Goal: Information Seeking & Learning: Understand process/instructions

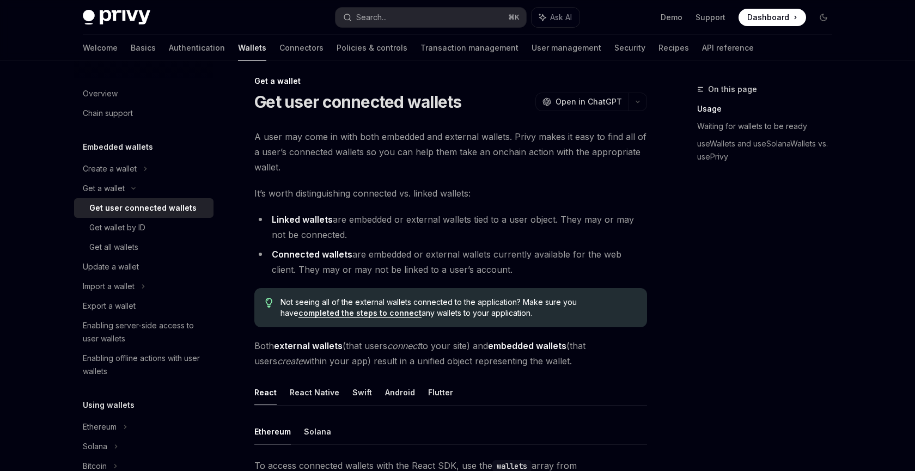
scroll to position [10, 0]
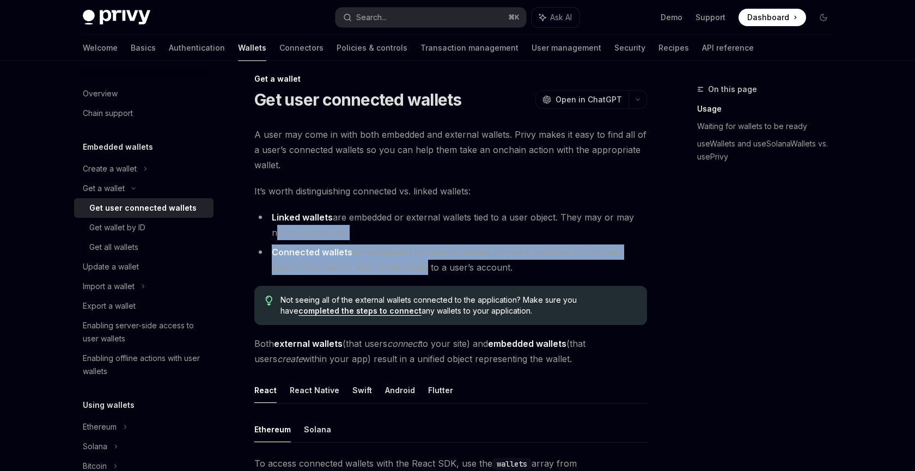
drag, startPoint x: 273, startPoint y: 227, endPoint x: 393, endPoint y: 270, distance: 127.3
click at [393, 270] on ul "Linked wallets are embedded or external wallets tied to a user object. They may…" at bounding box center [450, 242] width 393 height 65
click at [385, 270] on li "Connected wallets are embedded or external wallets currently available for the …" at bounding box center [450, 259] width 393 height 30
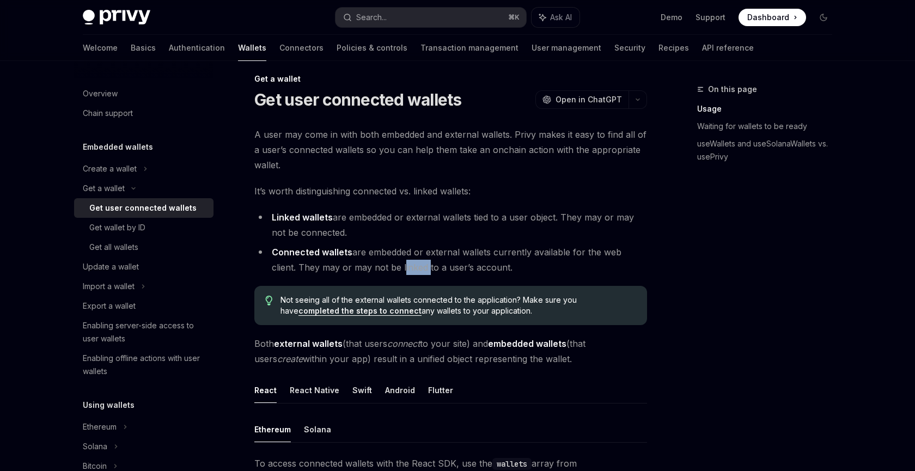
click at [385, 270] on li "Connected wallets are embedded or external wallets currently available for the …" at bounding box center [450, 259] width 393 height 30
click at [356, 244] on li "Connected wallets are embedded or external wallets currently available for the …" at bounding box center [450, 259] width 393 height 30
drag, startPoint x: 385, startPoint y: 249, endPoint x: 491, endPoint y: 256, distance: 106.4
click at [491, 256] on li "Connected wallets are embedded or external wallets currently available for the …" at bounding box center [450, 259] width 393 height 30
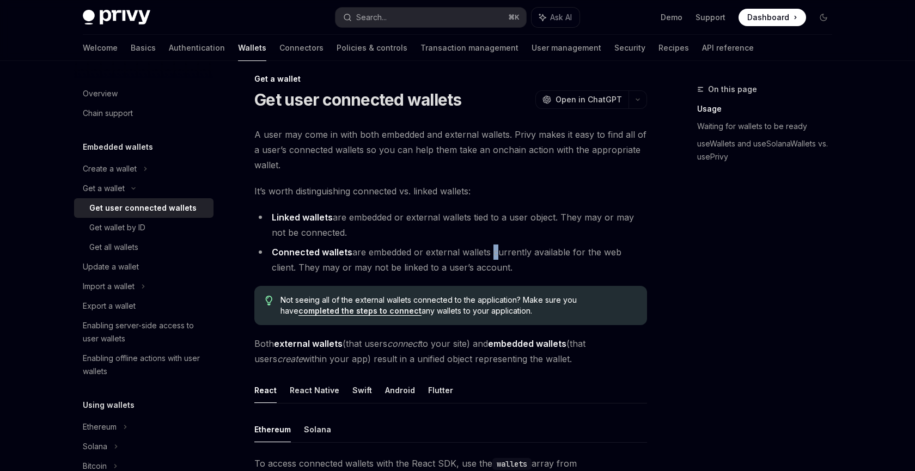
click at [491, 256] on li "Connected wallets are embedded or external wallets currently available for the …" at bounding box center [450, 259] width 393 height 30
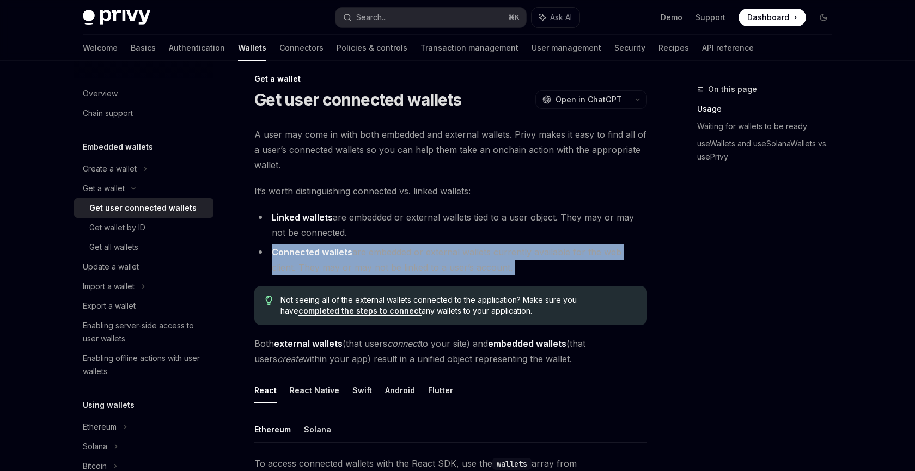
click at [491, 256] on li "Connected wallets are embedded or external wallets currently available for the …" at bounding box center [450, 259] width 393 height 30
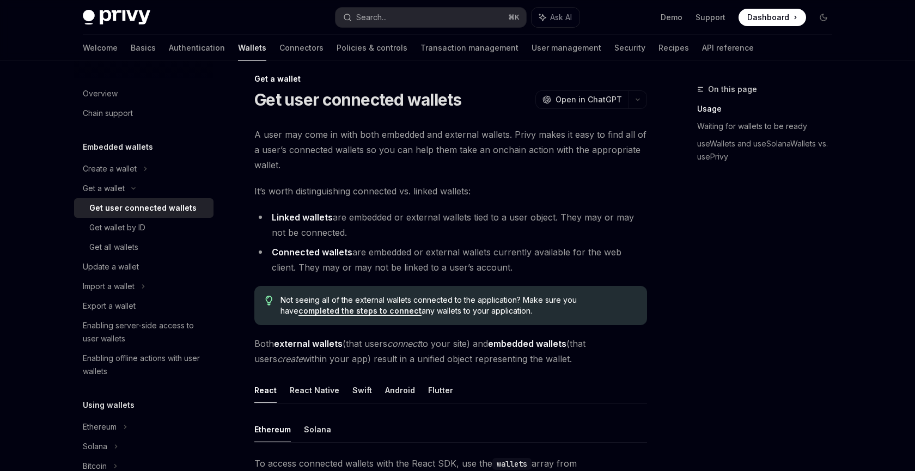
click at [397, 255] on li "Connected wallets are embedded or external wallets currently available for the …" at bounding box center [450, 259] width 393 height 30
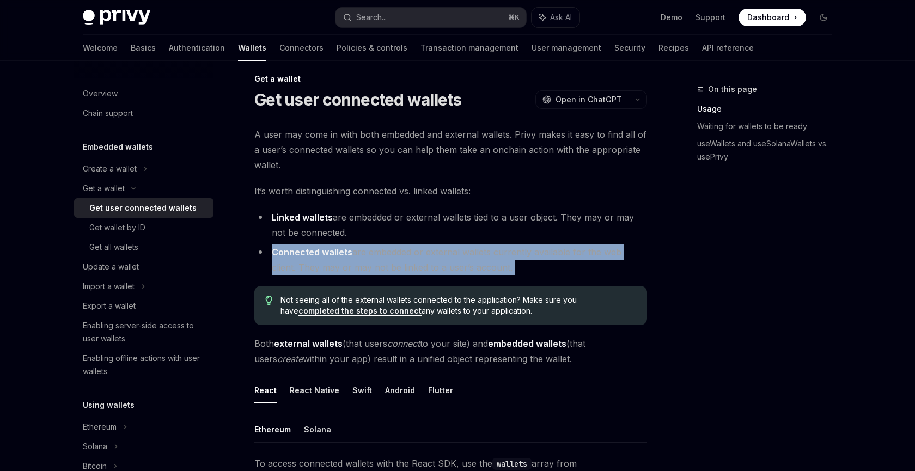
click at [397, 255] on li "Connected wallets are embedded or external wallets currently available for the …" at bounding box center [450, 259] width 393 height 30
click at [352, 261] on li "Connected wallets are embedded or external wallets currently available for the …" at bounding box center [450, 259] width 393 height 30
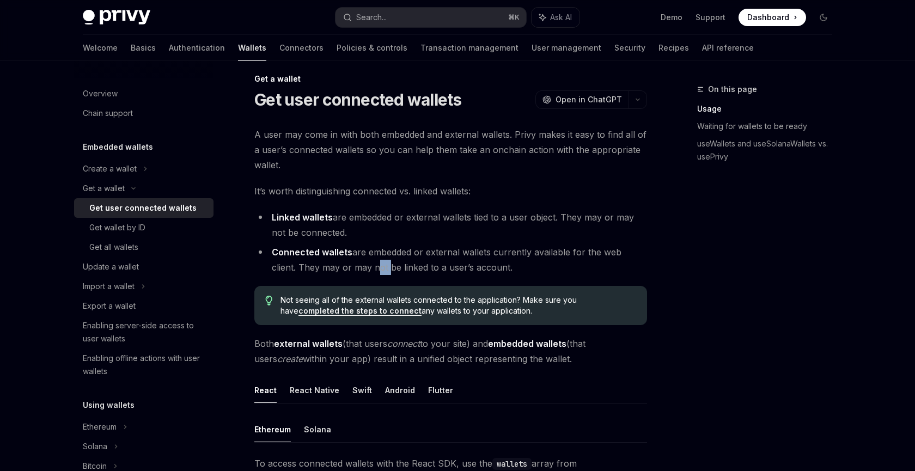
click at [352, 261] on li "Connected wallets are embedded or external wallets currently available for the …" at bounding box center [450, 259] width 393 height 30
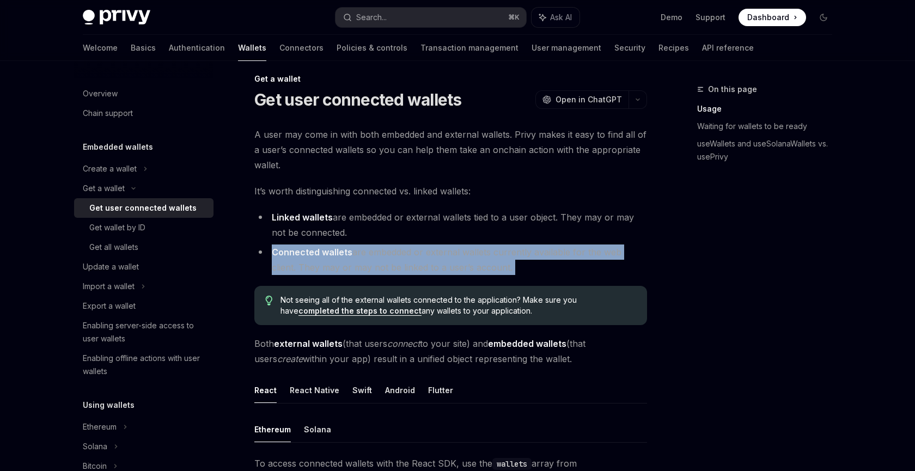
click at [352, 261] on li "Connected wallets are embedded or external wallets currently available for the …" at bounding box center [450, 259] width 393 height 30
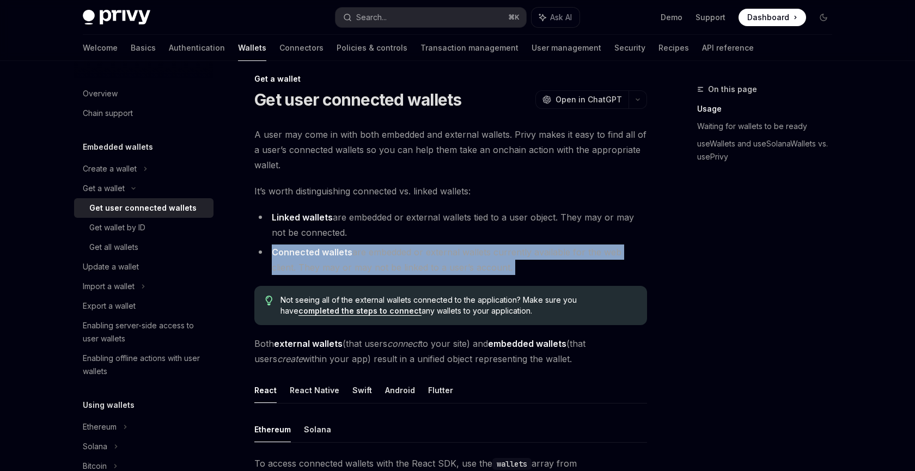
click at [352, 261] on li "Connected wallets are embedded or external wallets currently available for the …" at bounding box center [450, 259] width 393 height 30
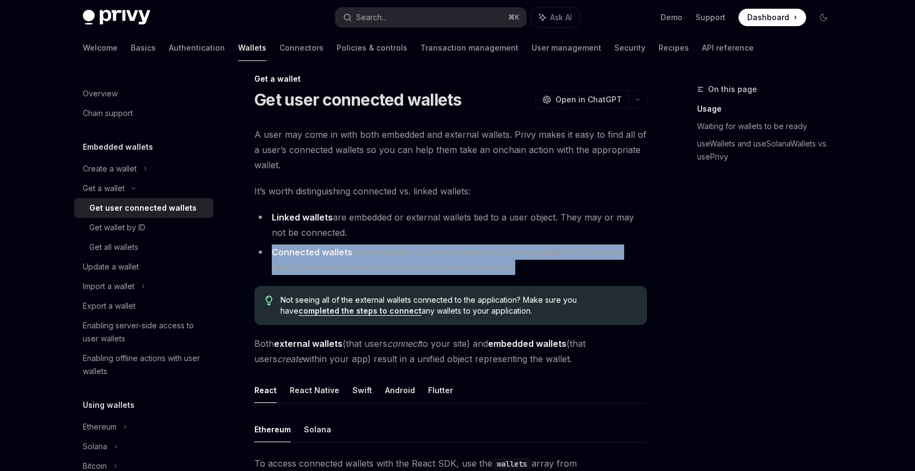
click at [352, 261] on li "Connected wallets are embedded or external wallets currently available for the …" at bounding box center [450, 259] width 393 height 30
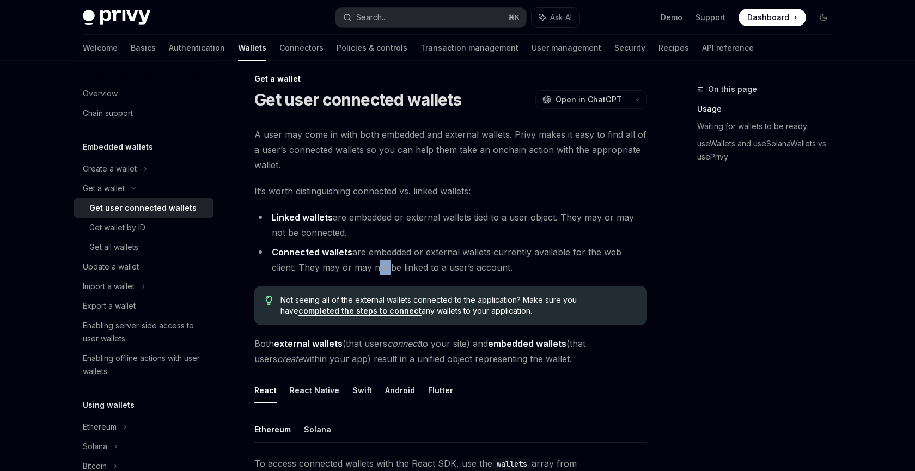
click at [352, 261] on li "Connected wallets are embedded or external wallets currently available for the …" at bounding box center [450, 259] width 393 height 30
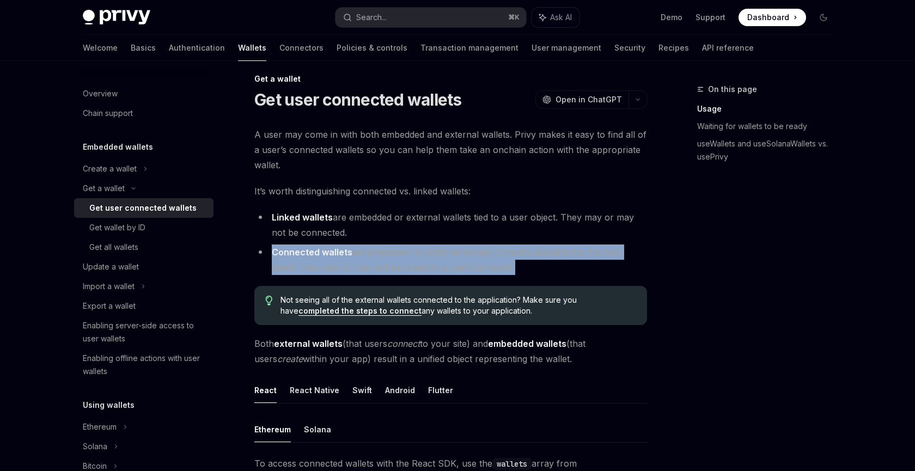
click at [352, 261] on li "Connected wallets are embedded or external wallets currently available for the …" at bounding box center [450, 259] width 393 height 30
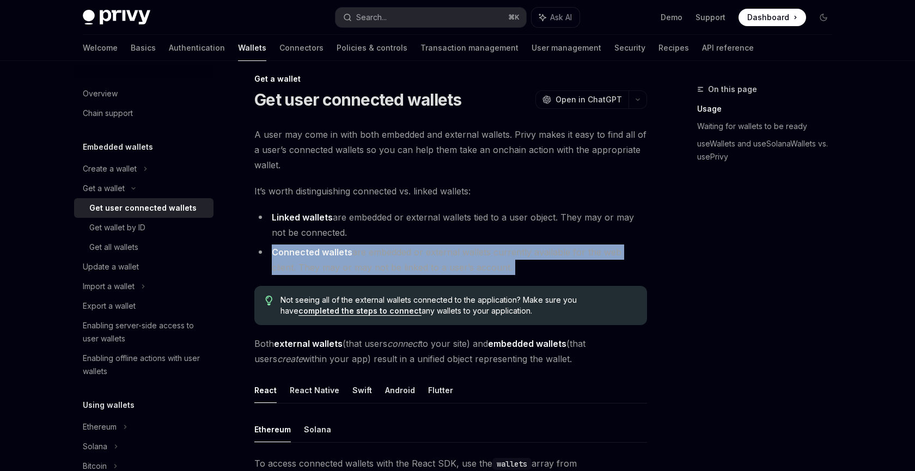
click at [352, 261] on li "Connected wallets are embedded or external wallets currently available for the …" at bounding box center [450, 259] width 393 height 30
click at [356, 261] on li "Connected wallets are embedded or external wallets currently available for the …" at bounding box center [450, 259] width 393 height 30
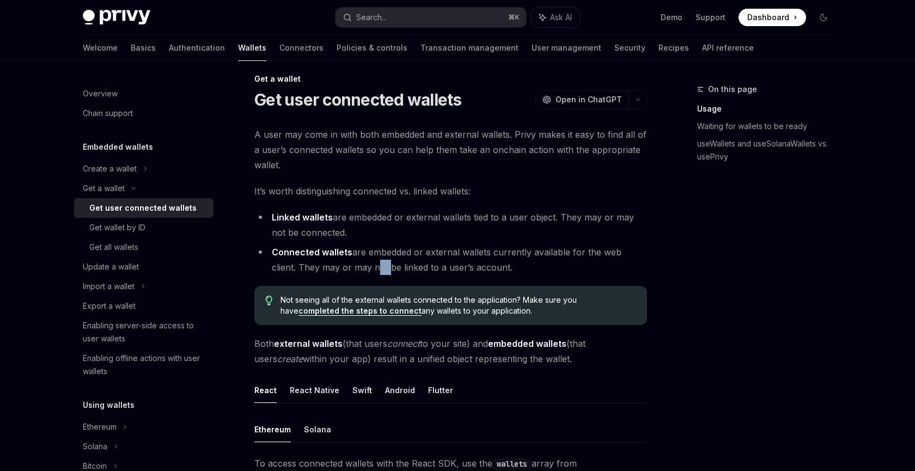
click at [356, 261] on li "Connected wallets are embedded or external wallets currently available for the …" at bounding box center [450, 259] width 393 height 30
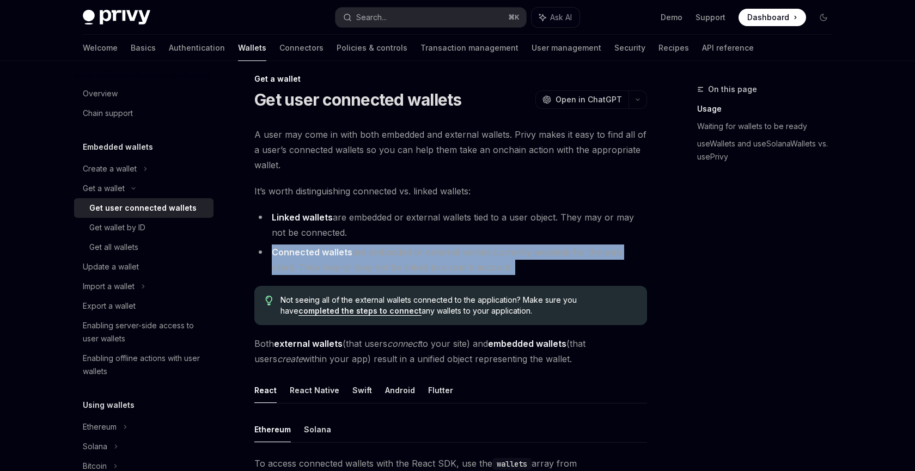
click at [356, 261] on li "Connected wallets are embedded or external wallets currently available for the …" at bounding box center [450, 259] width 393 height 30
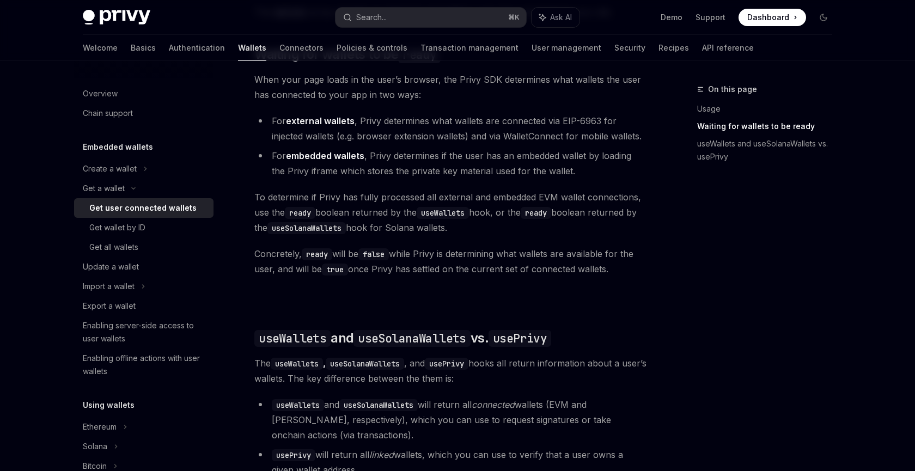
scroll to position [657, 0]
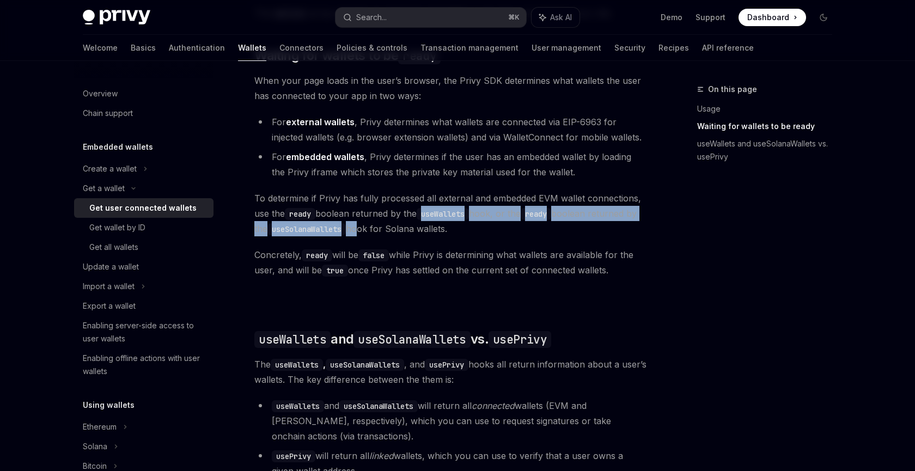
drag, startPoint x: 415, startPoint y: 211, endPoint x: 373, endPoint y: 231, distance: 46.5
click at [373, 231] on span "To determine if Privy has fully processed all external and embedded EVM wallet …" at bounding box center [450, 214] width 393 height 46
click at [374, 231] on span "To determine if Privy has fully processed all external and embedded EVM wallet …" at bounding box center [450, 214] width 393 height 46
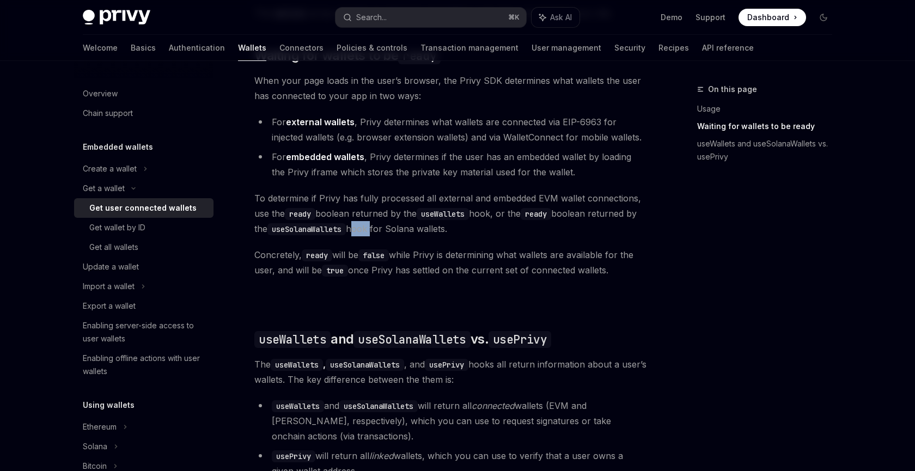
click at [374, 231] on span "To determine if Privy has fully processed all external and embedded EVM wallet …" at bounding box center [450, 214] width 393 height 46
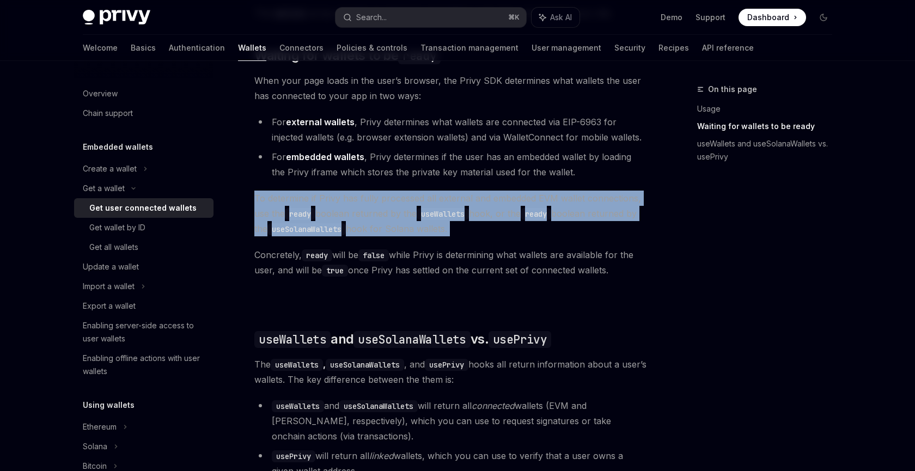
click at [374, 231] on span "To determine if Privy has fully processed all external and embedded EVM wallet …" at bounding box center [450, 214] width 393 height 46
click at [344, 235] on code "useSolanaWallets" at bounding box center [306, 229] width 78 height 12
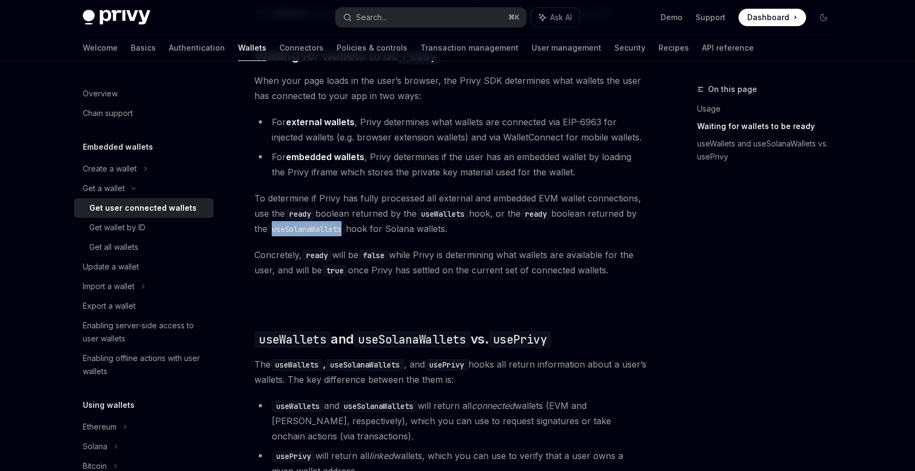
click at [344, 235] on code "useSolanaWallets" at bounding box center [306, 229] width 78 height 12
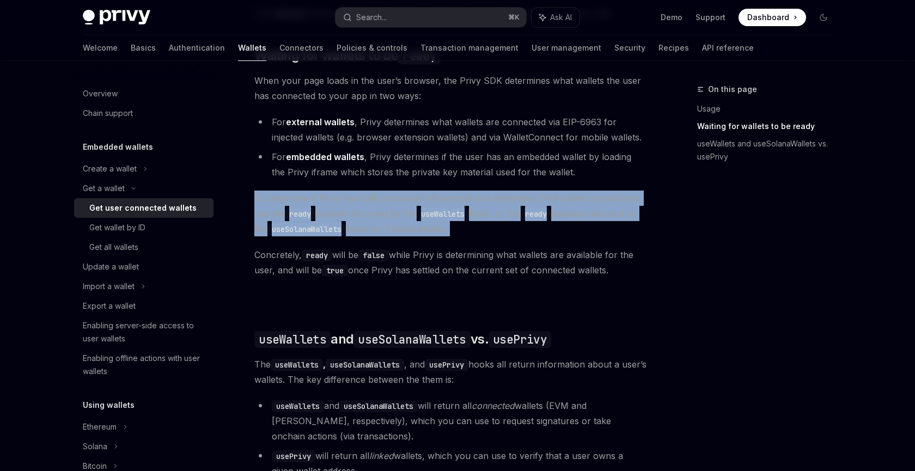
click at [344, 235] on code "useSolanaWallets" at bounding box center [306, 229] width 78 height 12
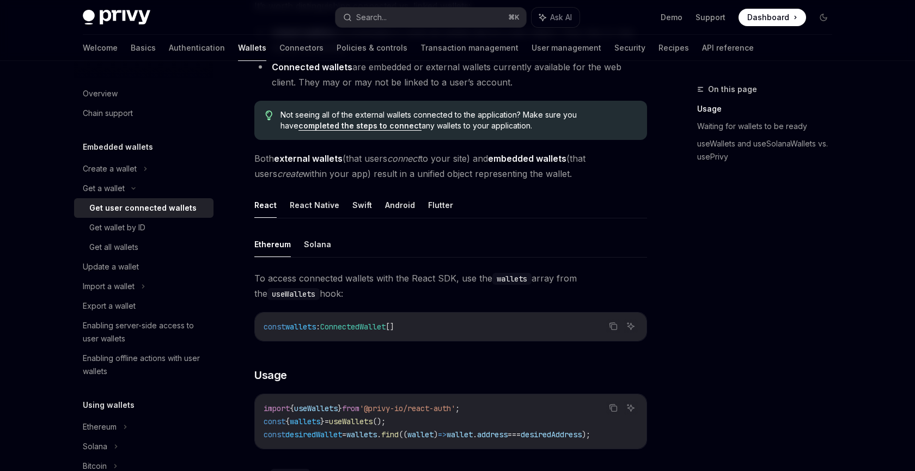
scroll to position [0, 0]
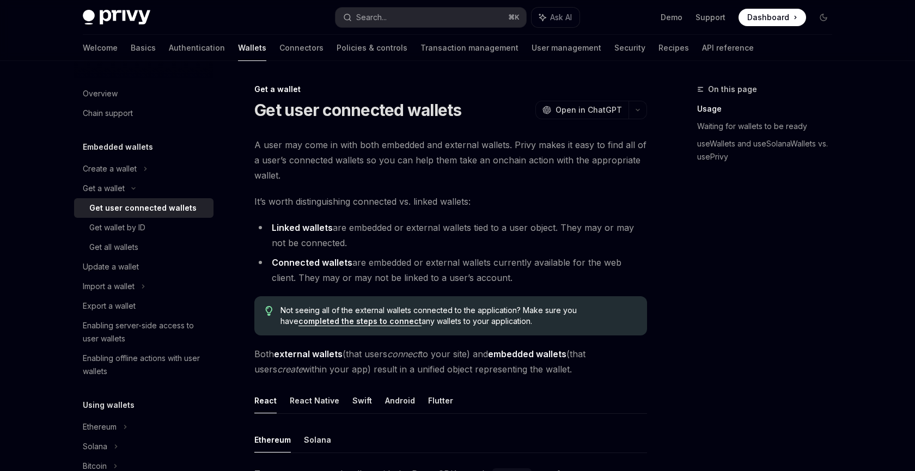
click at [299, 262] on strong "Connected wallets" at bounding box center [312, 262] width 81 height 11
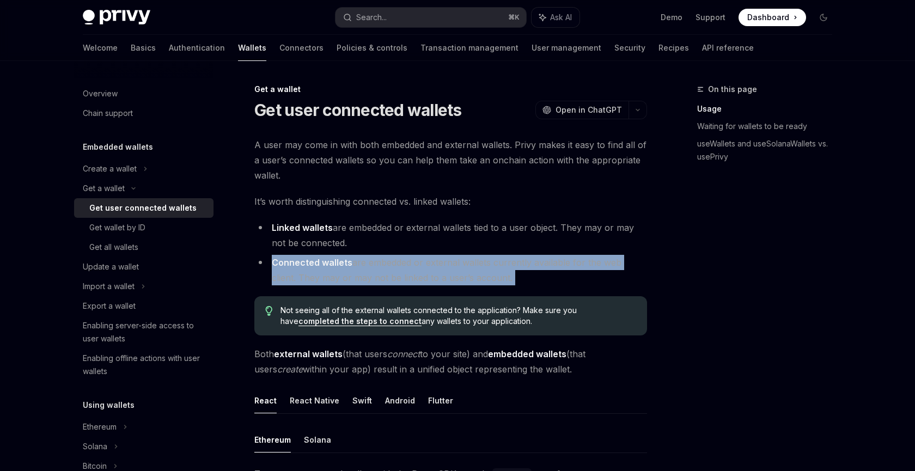
click at [299, 262] on strong "Connected wallets" at bounding box center [312, 262] width 81 height 11
click at [348, 262] on strong "Connected wallets" at bounding box center [312, 262] width 81 height 11
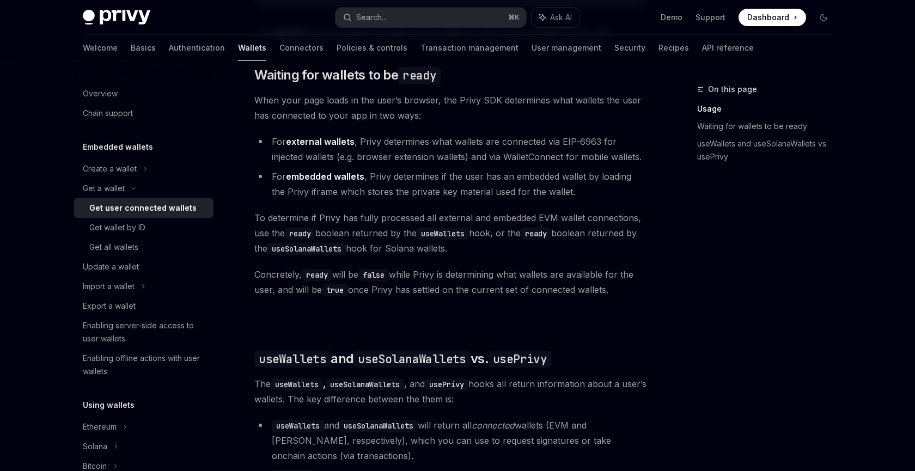
scroll to position [1000, 0]
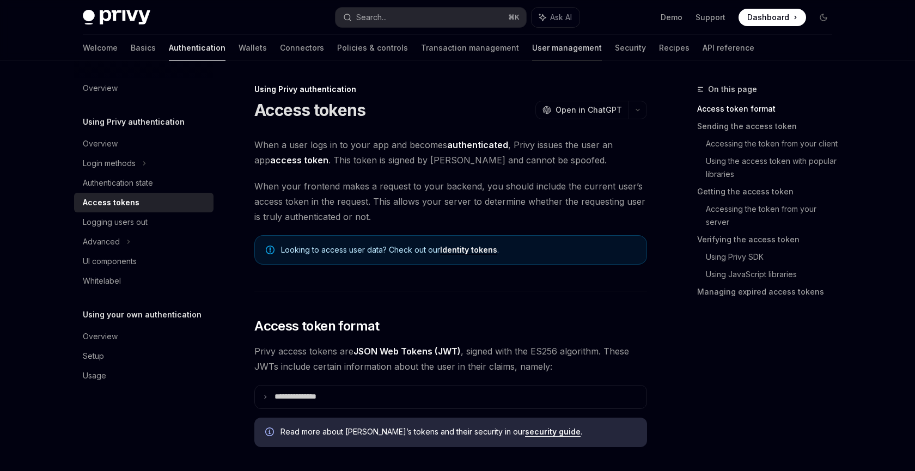
click at [532, 54] on link "User management" at bounding box center [567, 48] width 70 height 26
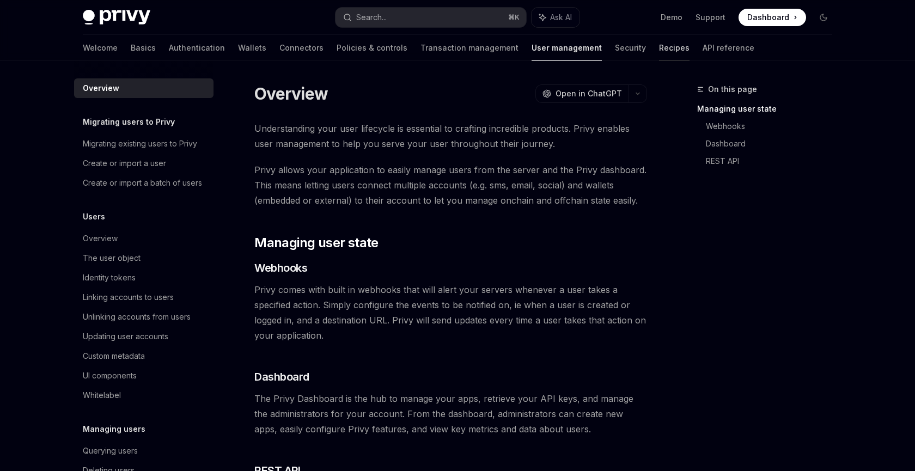
click at [659, 57] on link "Recipes" at bounding box center [674, 48] width 30 height 26
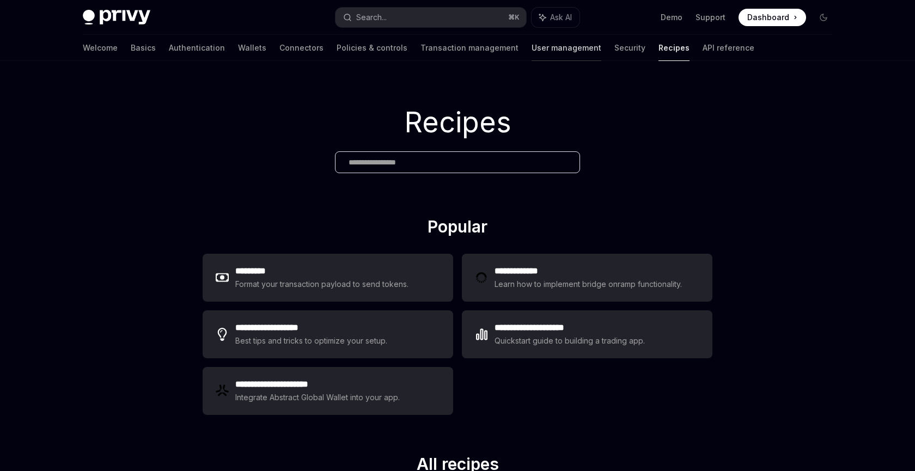
click at [531, 52] on link "User management" at bounding box center [566, 48] width 70 height 26
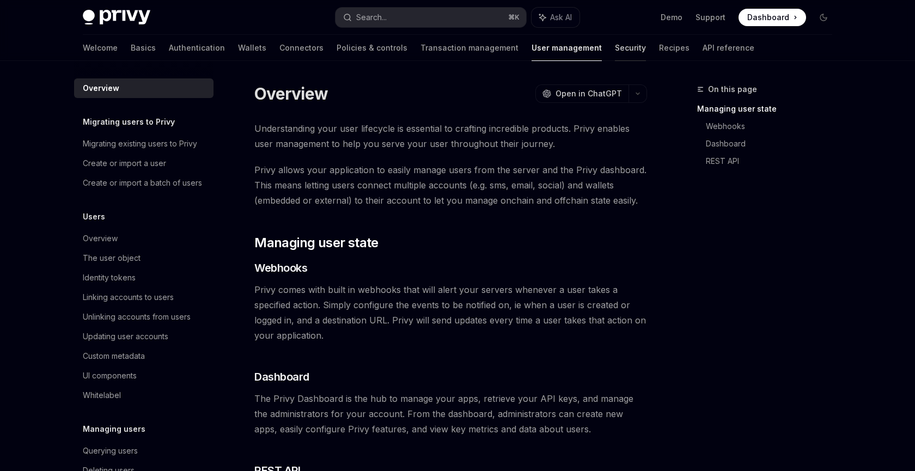
click at [615, 44] on link "Security" at bounding box center [630, 48] width 31 height 26
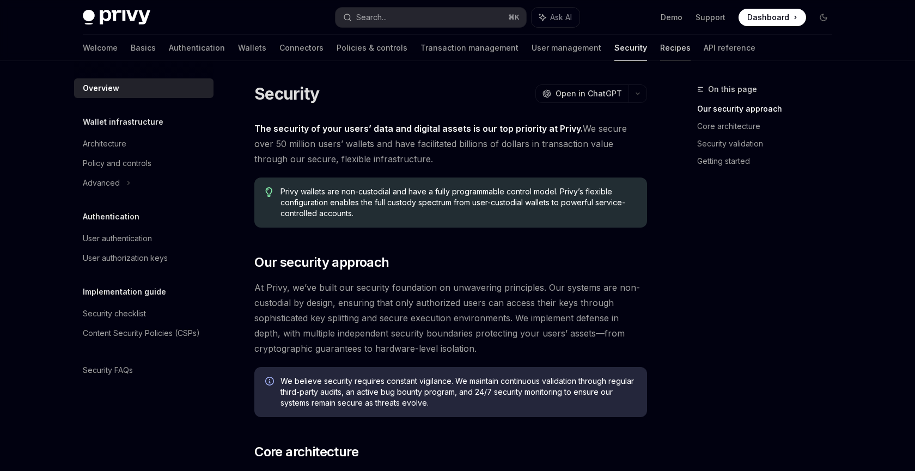
click at [660, 45] on link "Recipes" at bounding box center [675, 48] width 30 height 26
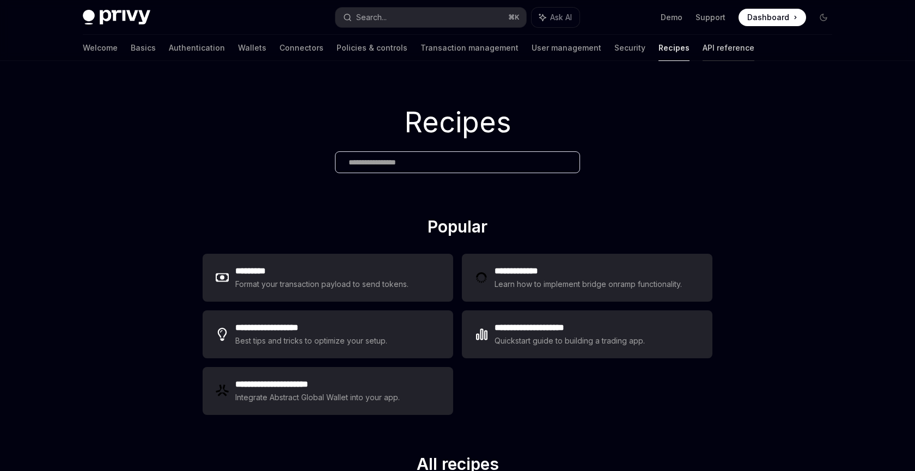
click at [702, 50] on link "API reference" at bounding box center [728, 48] width 52 height 26
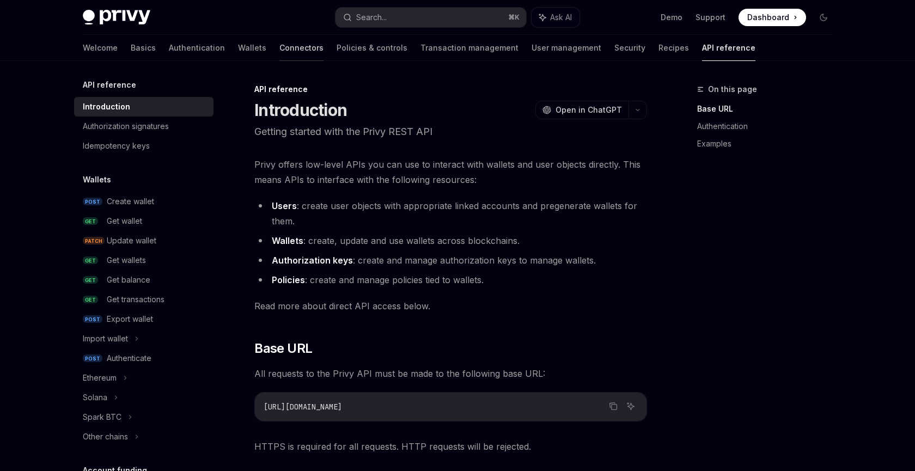
click at [279, 50] on link "Connectors" at bounding box center [301, 48] width 44 height 26
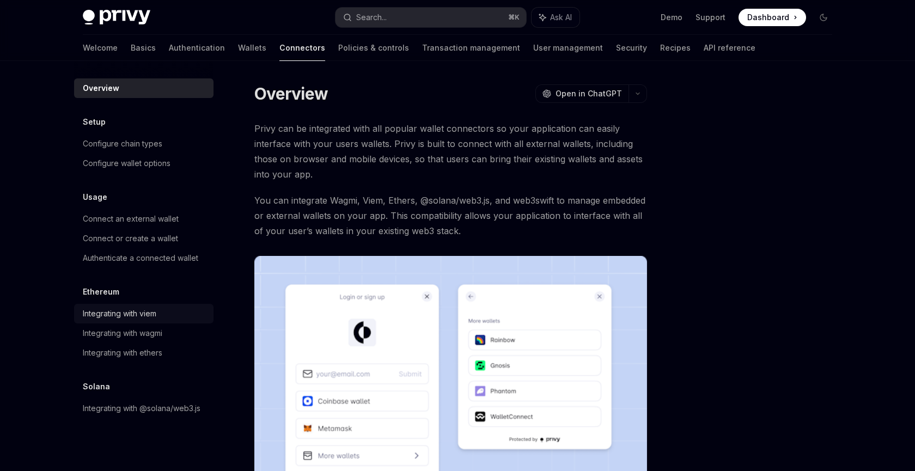
click at [123, 313] on div "Integrating with viem" at bounding box center [120, 313] width 74 height 13
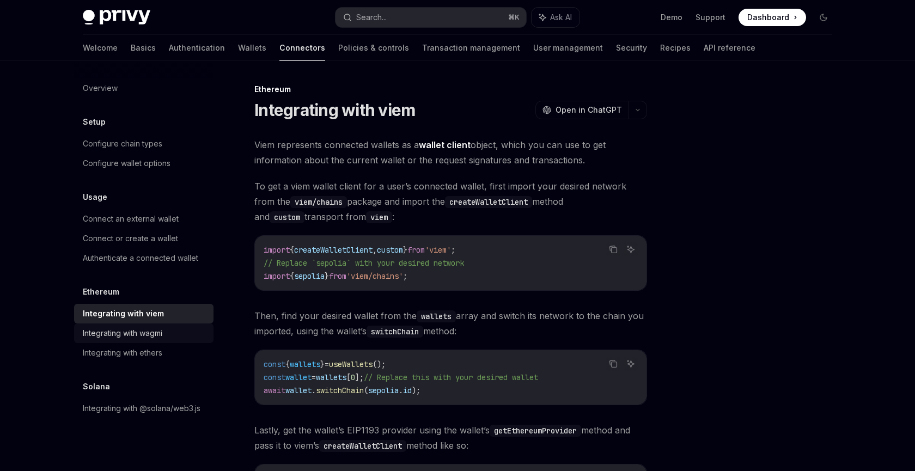
click at [128, 323] on link "Integrating with wagmi" at bounding box center [143, 333] width 139 height 20
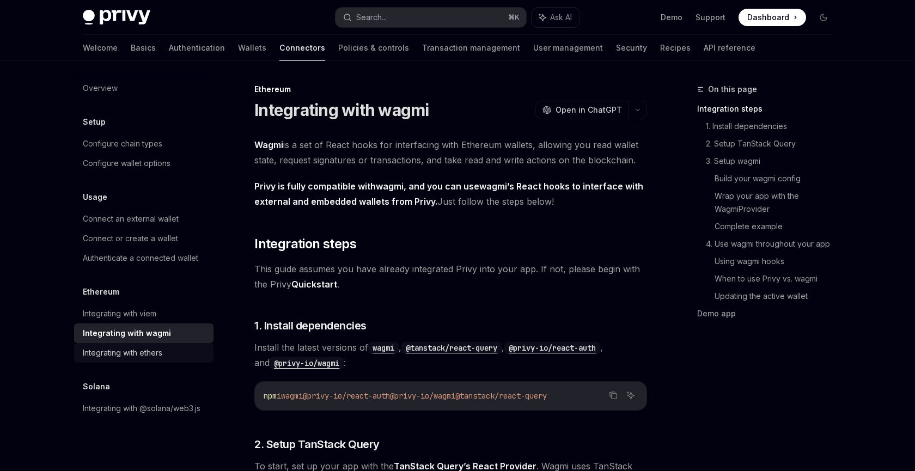
click at [128, 351] on div "Integrating with ethers" at bounding box center [122, 352] width 79 height 13
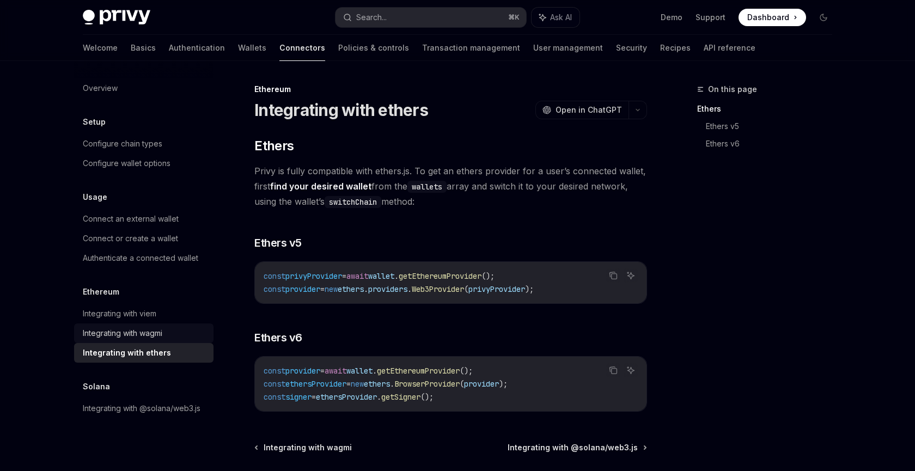
click at [118, 333] on div "Integrating with wagmi" at bounding box center [122, 333] width 79 height 13
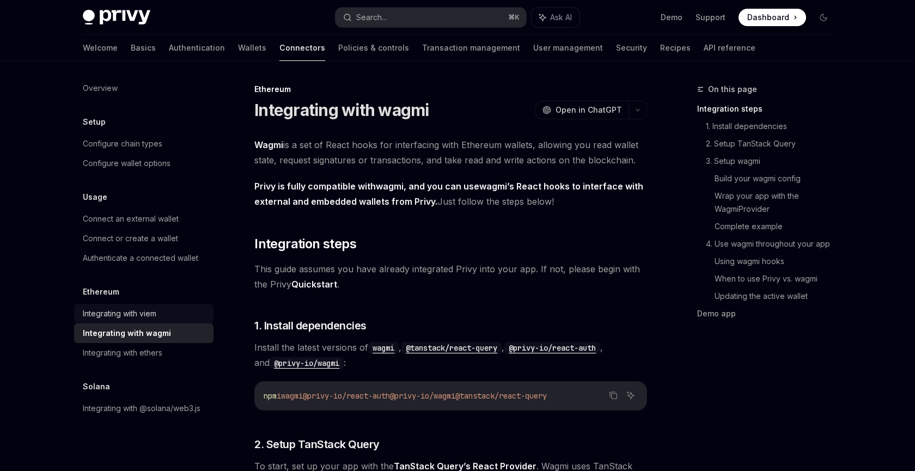
click at [118, 323] on link "Integrating with viem" at bounding box center [143, 314] width 139 height 20
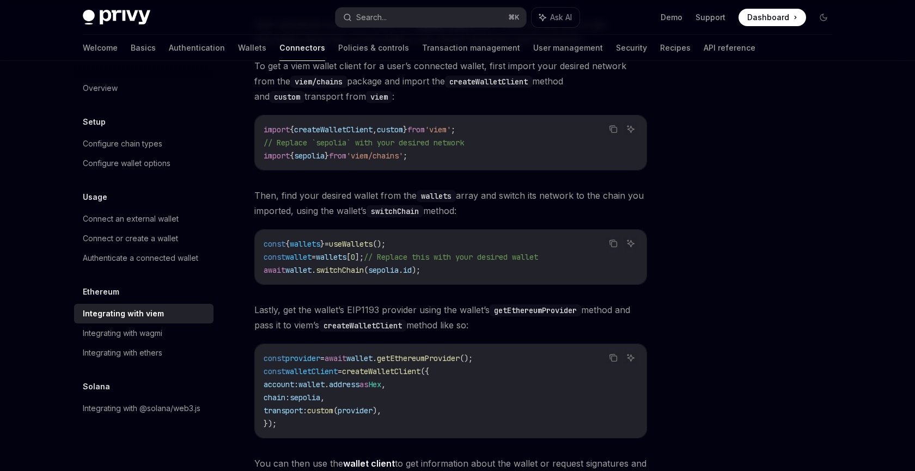
scroll to position [207, 0]
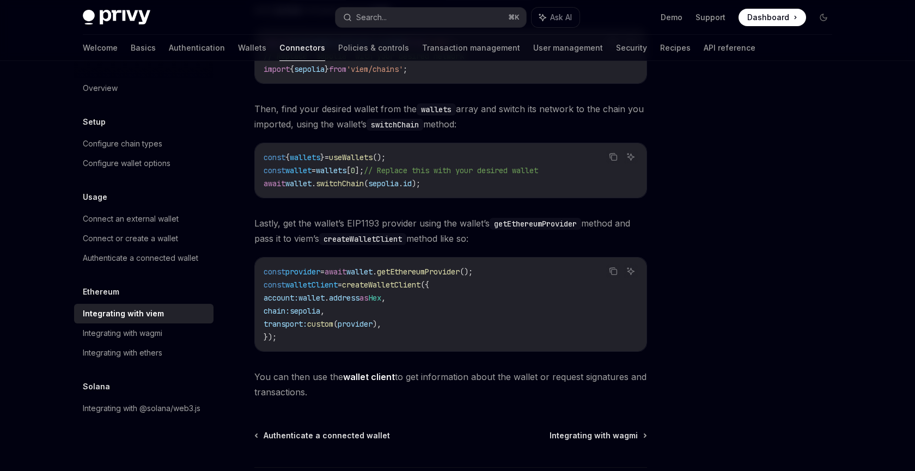
click at [343, 177] on code "const { wallets } = useWallets (); const wallet = wallets [ 0 ]; // Replace thi…" at bounding box center [451, 170] width 374 height 39
click at [343, 182] on span "switchChain" at bounding box center [340, 184] width 48 height 10
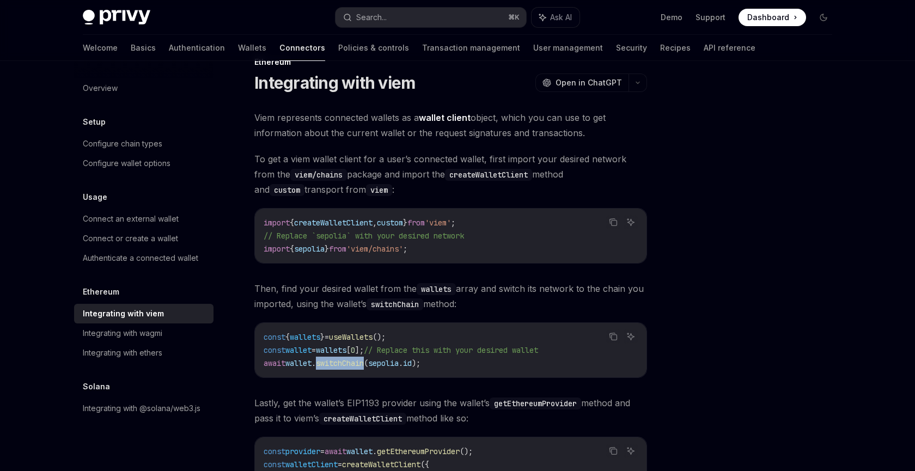
scroll to position [0, 0]
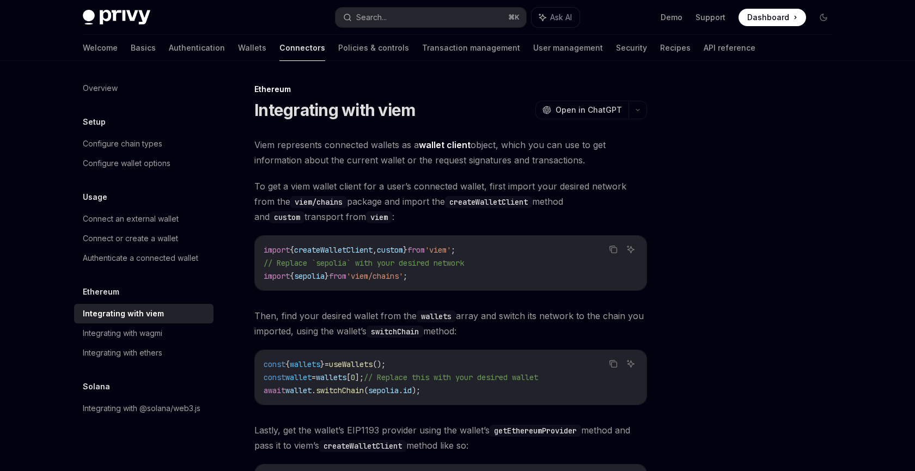
click at [355, 366] on span "useWallets" at bounding box center [351, 364] width 44 height 10
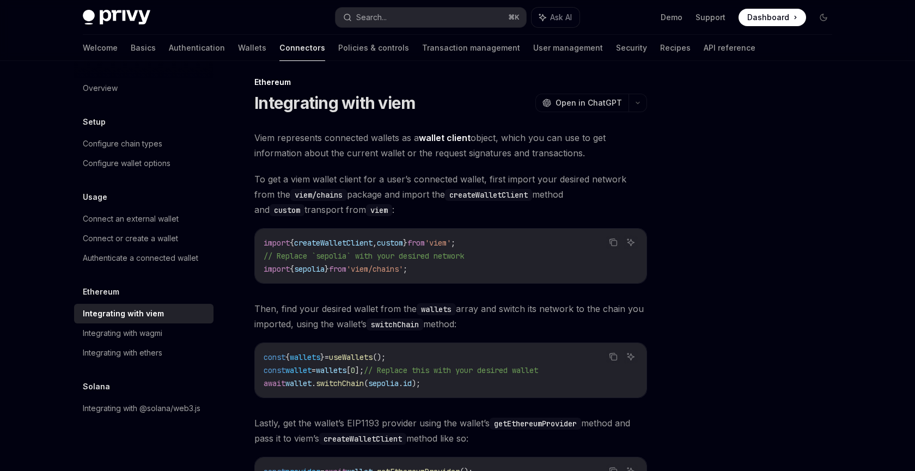
scroll to position [21, 0]
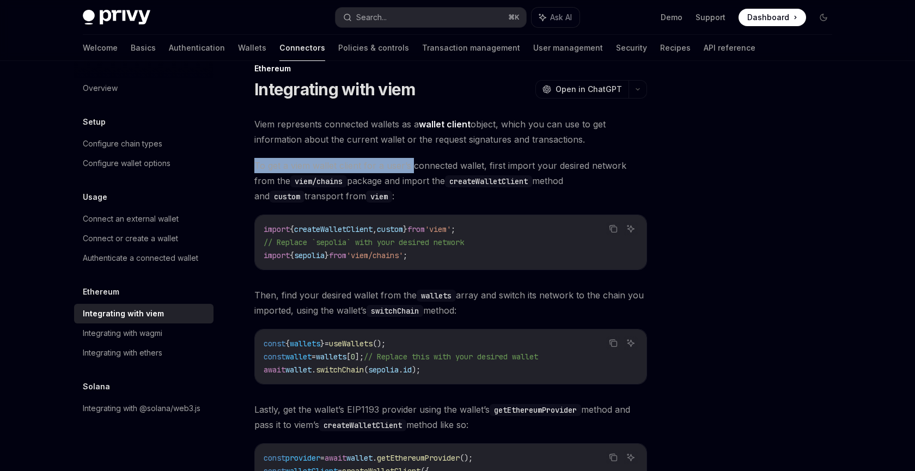
drag, startPoint x: 252, startPoint y: 162, endPoint x: 439, endPoint y: 170, distance: 187.5
click at [431, 170] on div "Ethereum Integrating with viem OpenAI Open in ChatGPT OpenAI Open in ChatGPT Vi…" at bounding box center [348, 404] width 601 height 685
click at [442, 170] on span "To get a viem wallet client for a user’s connected wallet, first import your de…" at bounding box center [450, 181] width 393 height 46
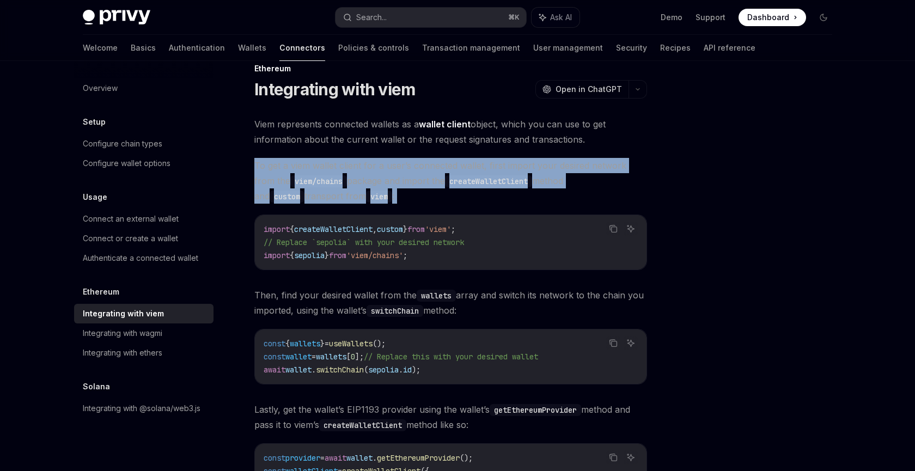
click at [442, 170] on span "To get a viem wallet client for a user’s connected wallet, first import your de…" at bounding box center [450, 181] width 393 height 46
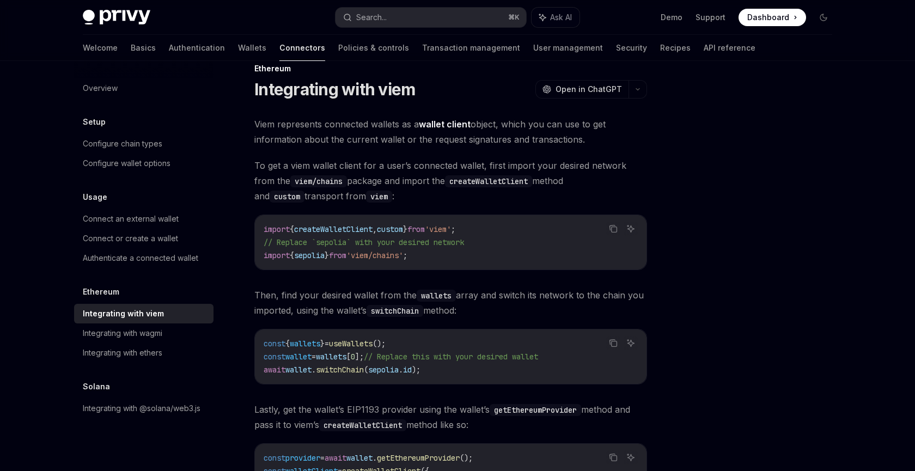
click at [384, 158] on span "To get a viem wallet client for a user’s connected wallet, first import your de…" at bounding box center [450, 181] width 393 height 46
drag, startPoint x: 351, startPoint y: 163, endPoint x: 506, endPoint y: 170, distance: 154.8
click at [509, 170] on span "To get a viem wallet client for a user’s connected wallet, first import your de…" at bounding box center [450, 181] width 393 height 46
click at [506, 170] on span "To get a viem wallet client for a user’s connected wallet, first import your de…" at bounding box center [450, 181] width 393 height 46
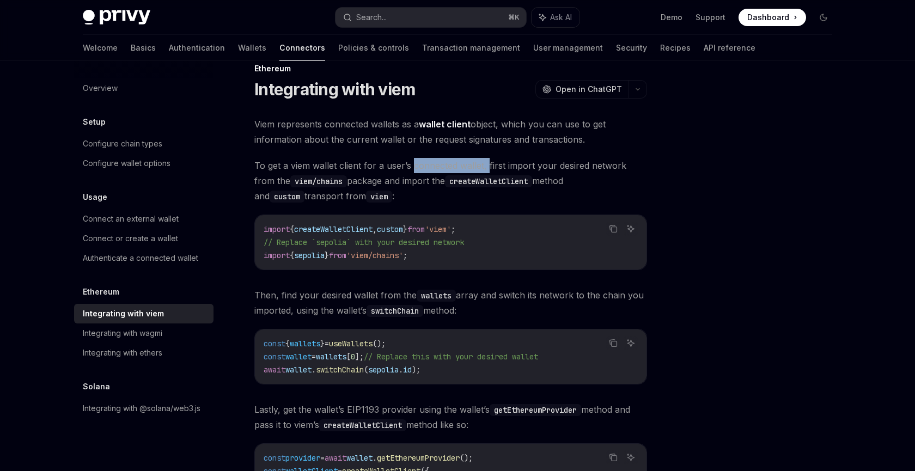
drag, startPoint x: 418, startPoint y: 168, endPoint x: 486, endPoint y: 170, distance: 68.1
click at [486, 170] on span "To get a viem wallet client for a user’s connected wallet, first import your de…" at bounding box center [450, 181] width 393 height 46
drag, startPoint x: 281, startPoint y: 170, endPoint x: 557, endPoint y: 167, distance: 275.5
click at [557, 167] on span "To get a viem wallet client for a user’s connected wallet, first import your de…" at bounding box center [450, 181] width 393 height 46
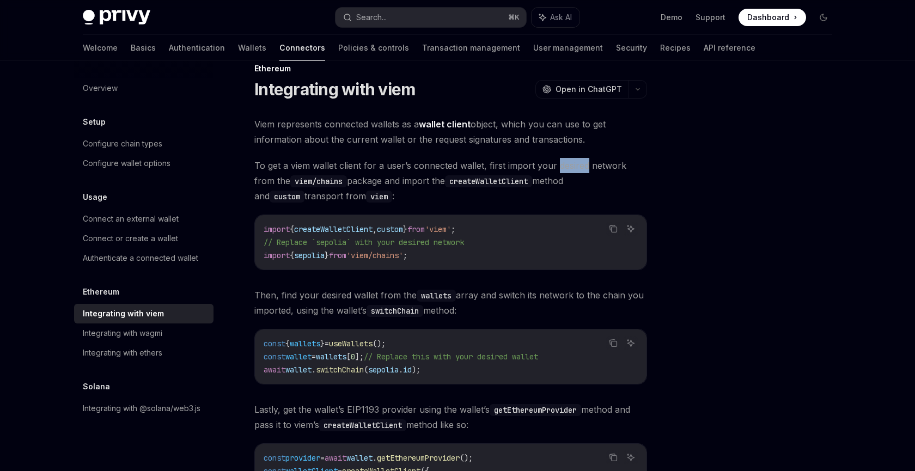
click at [557, 167] on span "To get a viem wallet client for a user’s connected wallet, first import your de…" at bounding box center [450, 181] width 393 height 46
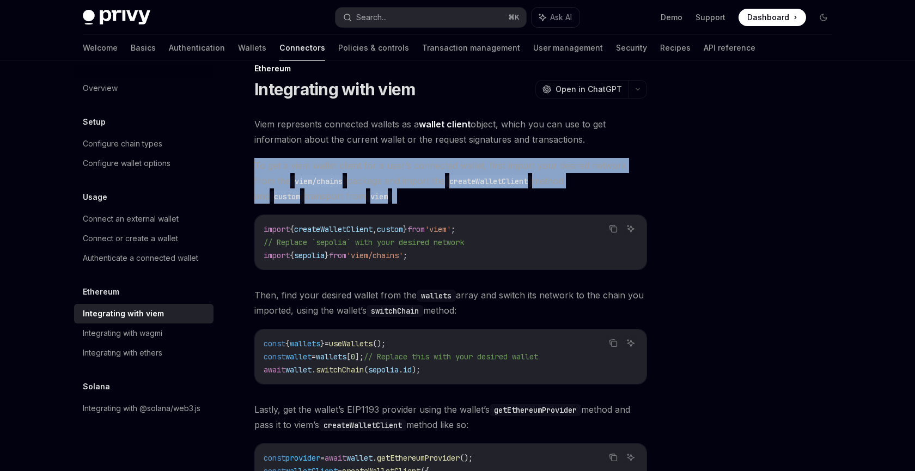
click at [557, 167] on span "To get a viem wallet client for a user’s connected wallet, first import your de…" at bounding box center [450, 181] width 393 height 46
click at [290, 182] on code "viem/chains" at bounding box center [318, 181] width 57 height 12
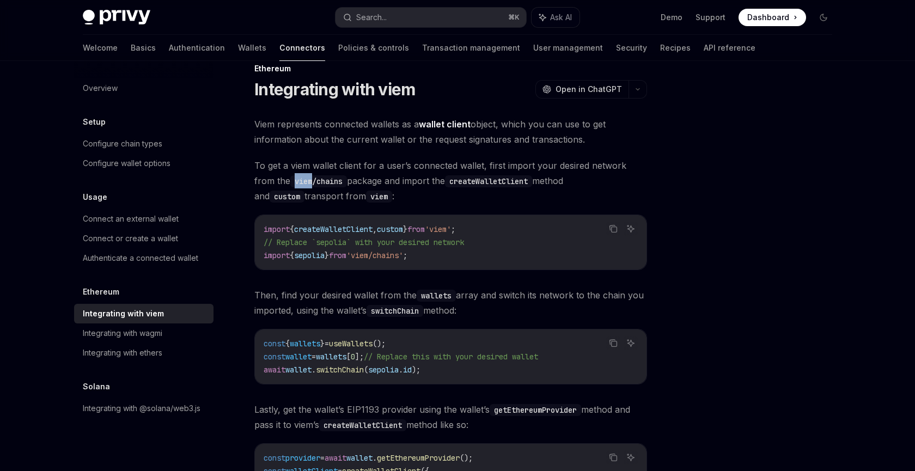
click at [290, 182] on code "viem/chains" at bounding box center [318, 181] width 57 height 12
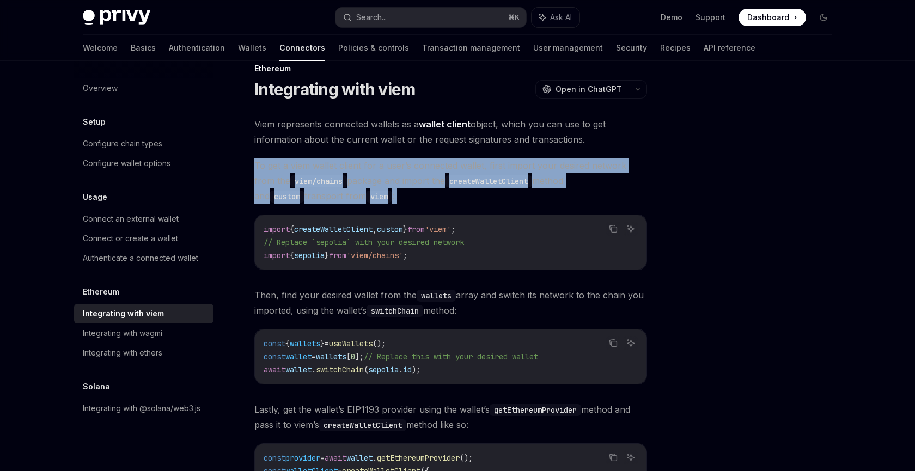
click at [290, 182] on code "viem/chains" at bounding box center [318, 181] width 57 height 12
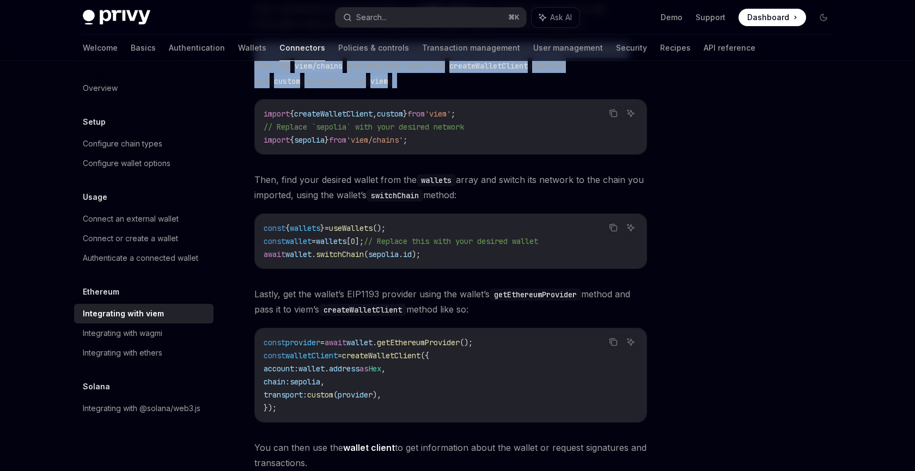
scroll to position [137, 0]
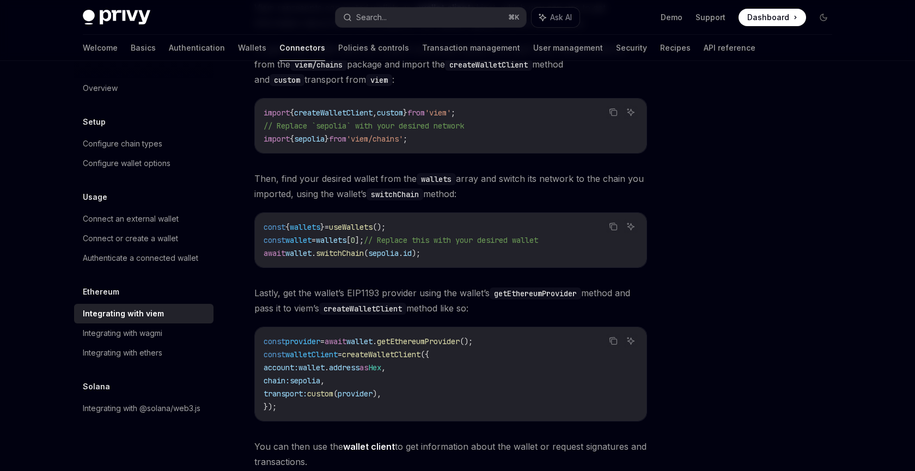
click at [328, 110] on span "createWalletClient" at bounding box center [333, 113] width 78 height 10
click at [403, 112] on span "custom" at bounding box center [390, 113] width 26 height 10
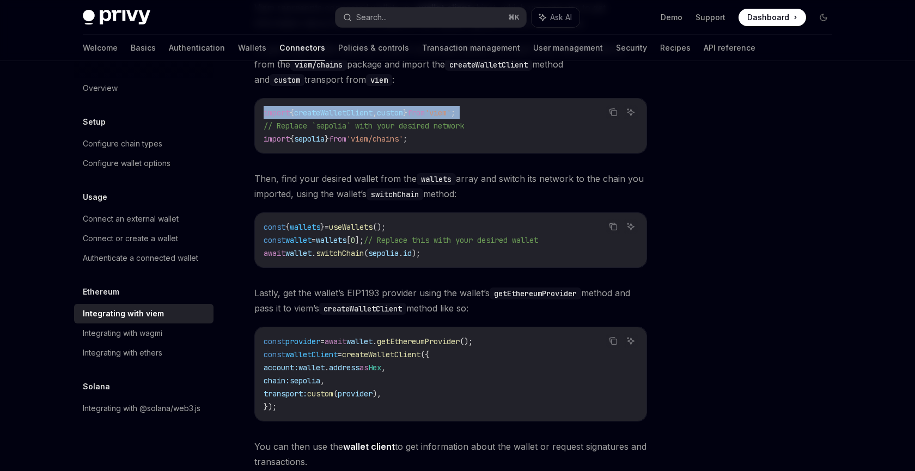
click at [403, 112] on span "custom" at bounding box center [390, 113] width 26 height 10
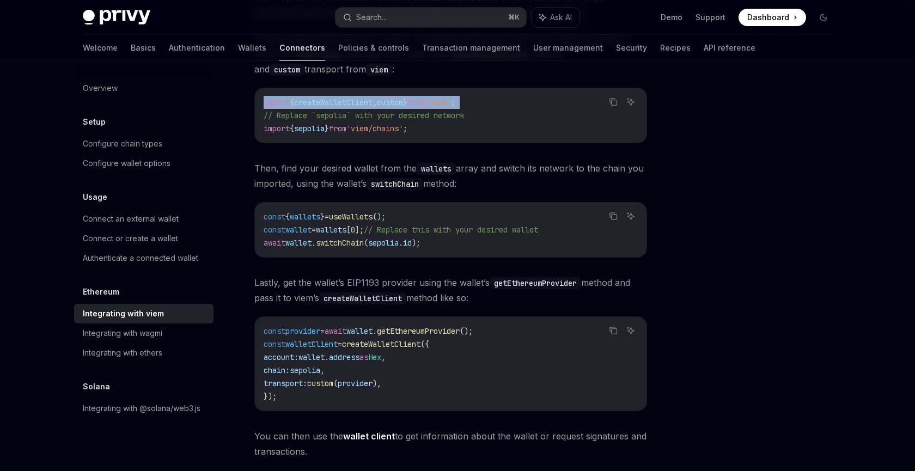
scroll to position [149, 0]
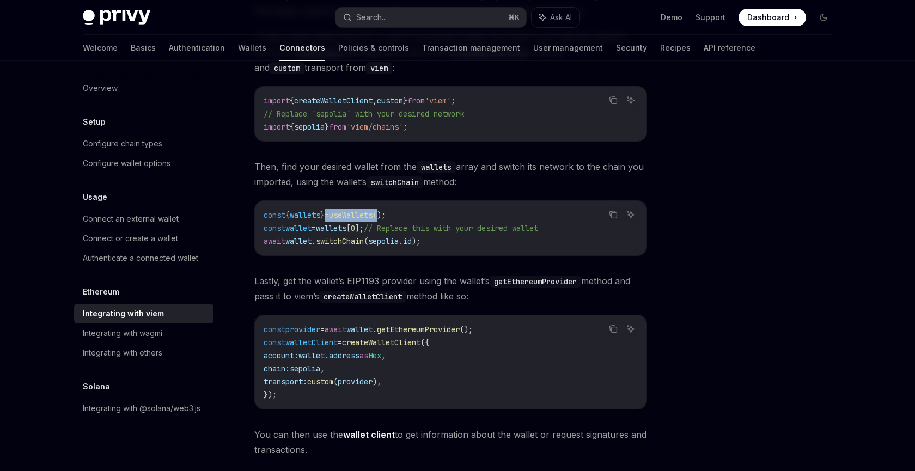
drag, startPoint x: 336, startPoint y: 211, endPoint x: 396, endPoint y: 212, distance: 59.9
click at [385, 212] on span "const { wallets } = useWallets ();" at bounding box center [325, 215] width 122 height 10
click at [385, 212] on span "();" at bounding box center [378, 215] width 13 height 10
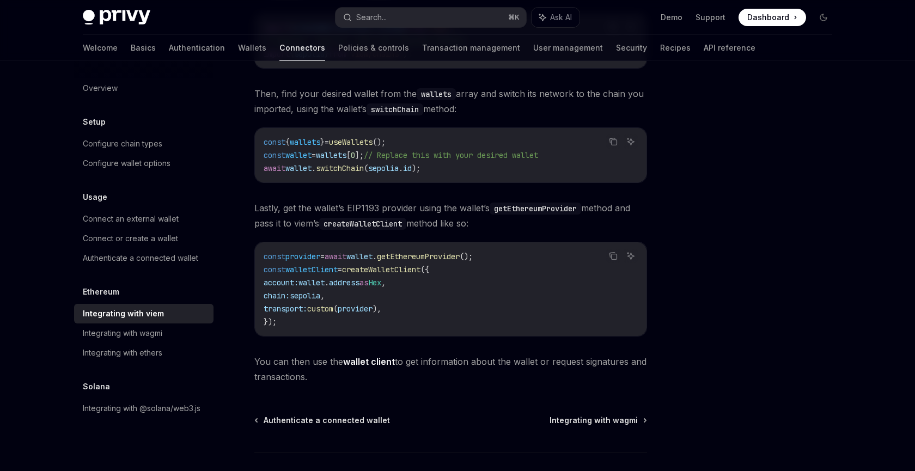
click at [372, 257] on span "wallet" at bounding box center [359, 257] width 26 height 10
click at [418, 257] on span "getEthereumProvider" at bounding box center [418, 257] width 83 height 10
click at [372, 257] on span "wallet" at bounding box center [359, 257] width 26 height 10
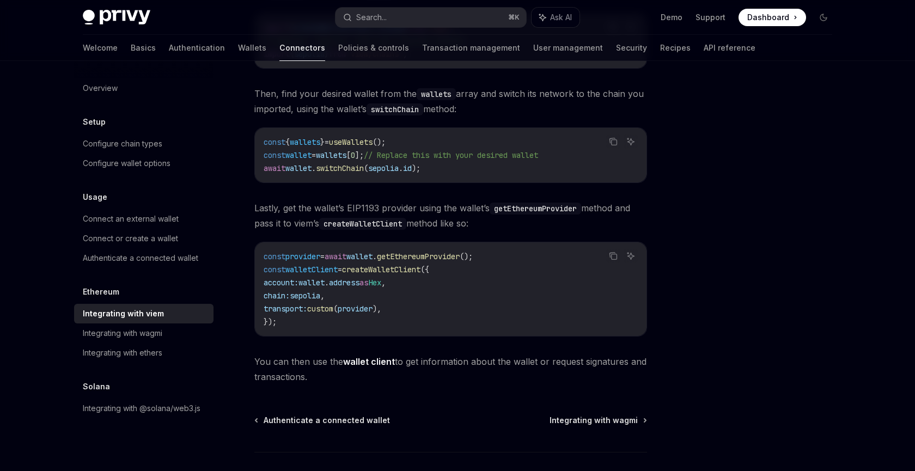
click at [372, 257] on span "wallet" at bounding box center [359, 257] width 26 height 10
click at [325, 167] on span "switchChain" at bounding box center [340, 168] width 48 height 10
click at [360, 167] on span "switchChain" at bounding box center [340, 168] width 48 height 10
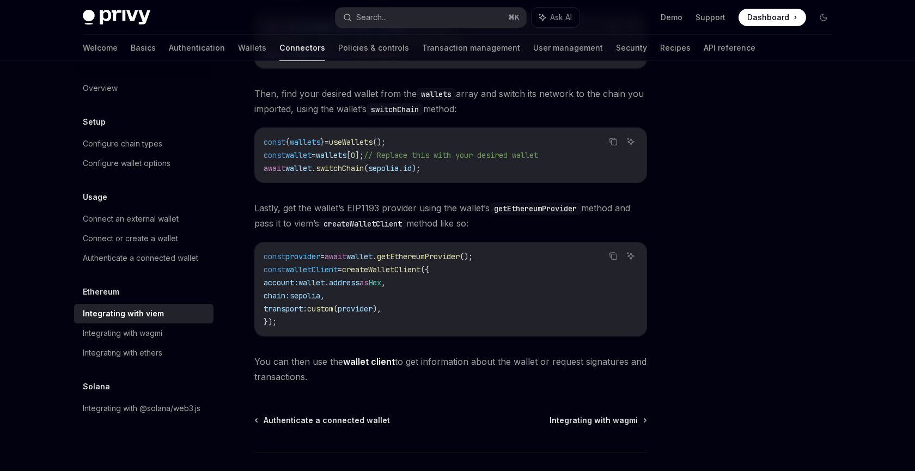
click at [372, 260] on span "wallet" at bounding box center [359, 257] width 26 height 10
click at [421, 260] on span "getEthereumProvider" at bounding box center [418, 257] width 83 height 10
click at [424, 260] on span "getEthereumProvider" at bounding box center [418, 257] width 83 height 10
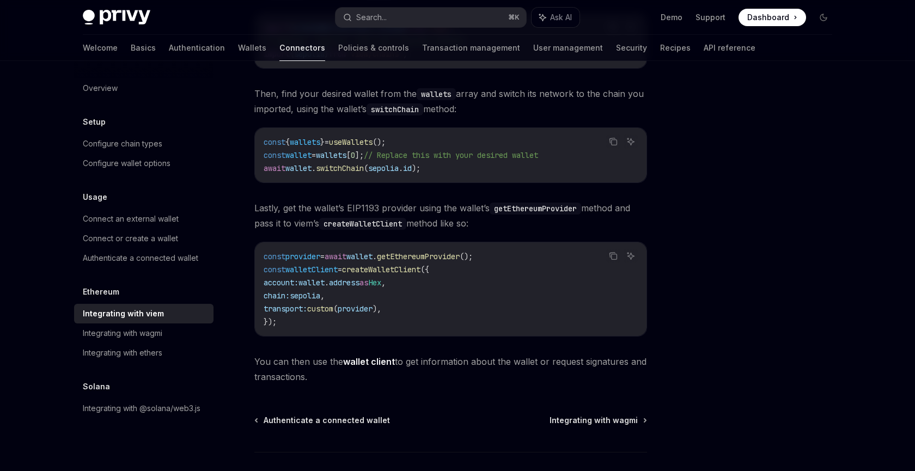
click at [391, 267] on span "createWalletClient" at bounding box center [381, 270] width 78 height 10
click at [396, 273] on span "createWalletClient" at bounding box center [381, 270] width 78 height 10
click at [318, 268] on span "walletClient" at bounding box center [311, 270] width 52 height 10
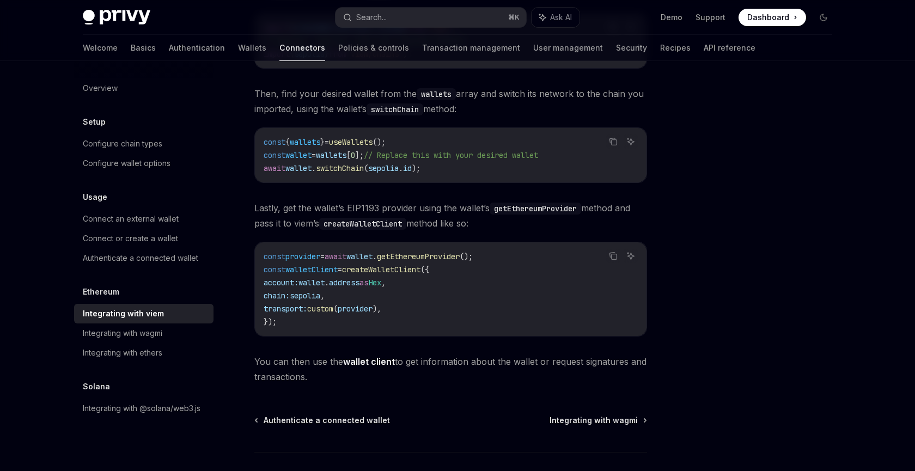
click at [318, 268] on span "walletClient" at bounding box center [311, 270] width 52 height 10
click at [399, 272] on span "createWalletClient" at bounding box center [381, 270] width 78 height 10
click at [325, 281] on span "wallet" at bounding box center [311, 283] width 26 height 10
click at [315, 288] on code "const provider = await wallet . getEthereumProvider (); const walletClient = cr…" at bounding box center [451, 289] width 374 height 78
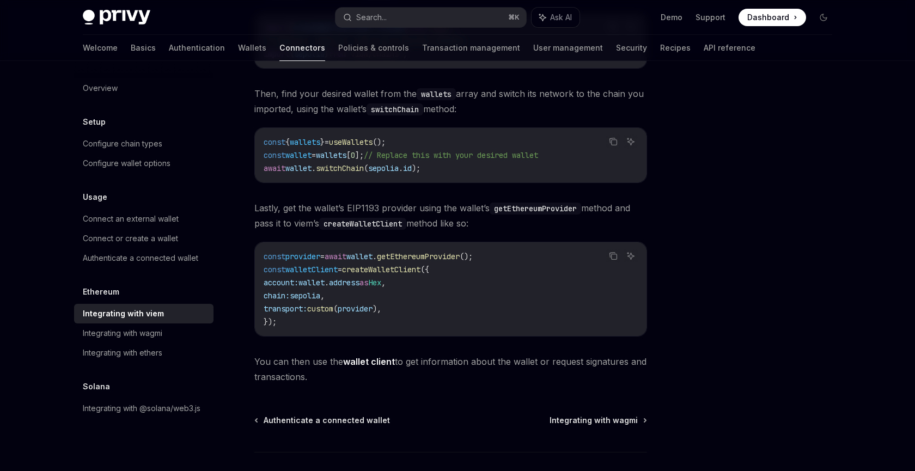
click at [315, 288] on code "const provider = await wallet . getEthereumProvider (); const walletClient = cr…" at bounding box center [451, 289] width 374 height 78
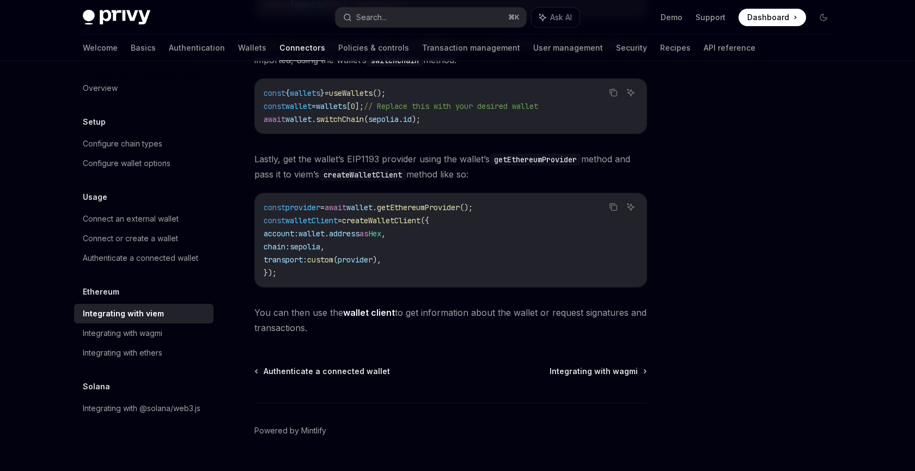
scroll to position [283, 0]
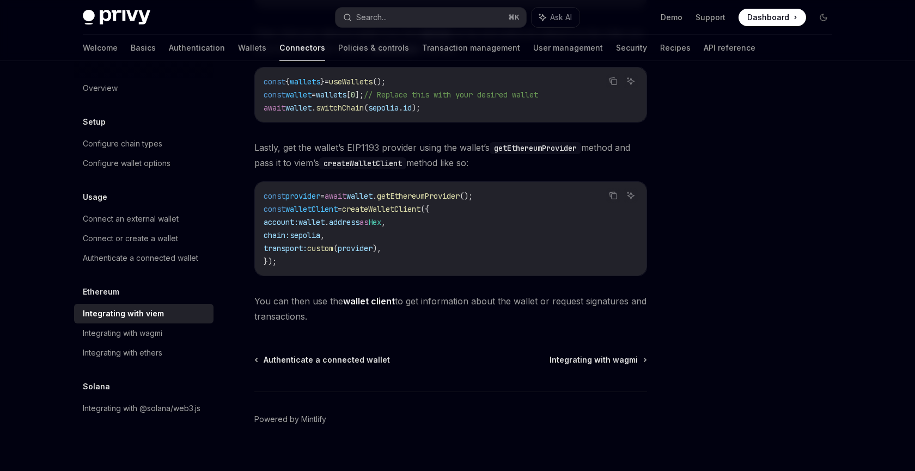
drag, startPoint x: 301, startPoint y: 298, endPoint x: 475, endPoint y: 315, distance: 174.5
click at [475, 315] on span "You can then use the wallet client to get information about the wallet or reque…" at bounding box center [450, 308] width 393 height 30
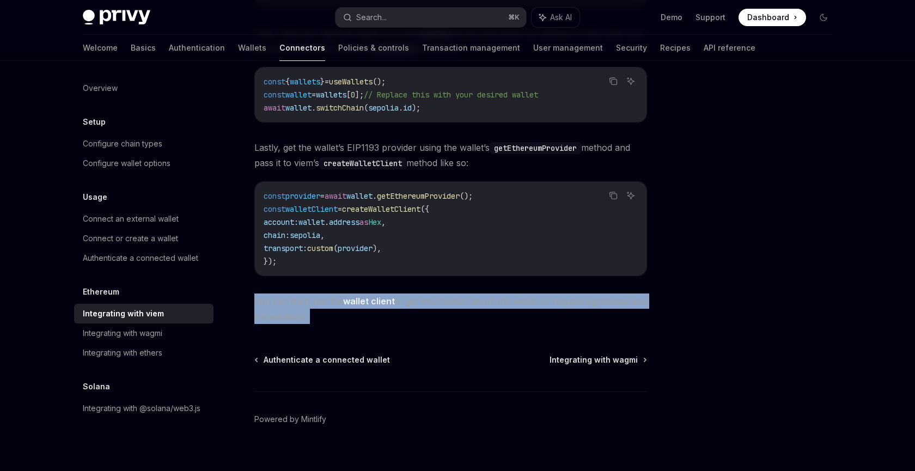
drag, startPoint x: 475, startPoint y: 315, endPoint x: 285, endPoint y: 287, distance: 192.0
click at [285, 287] on div "Viem represents connected wallets as a wallet client object, which you can use …" at bounding box center [450, 89] width 393 height 469
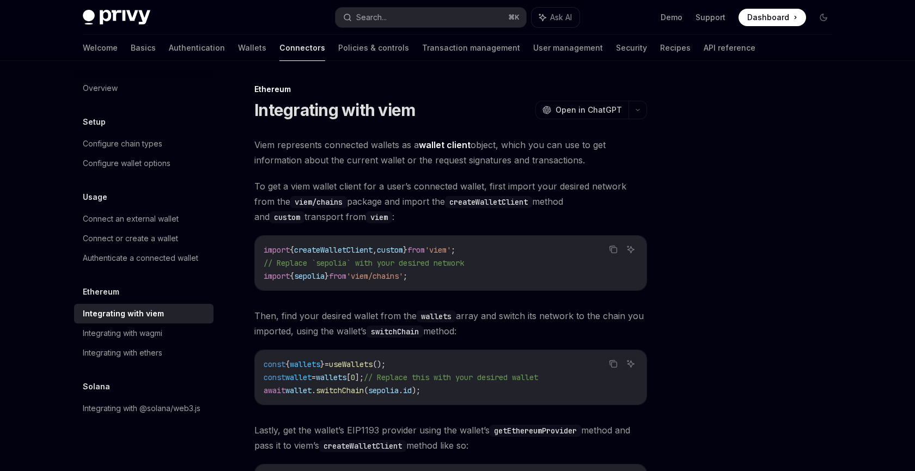
scroll to position [297, 0]
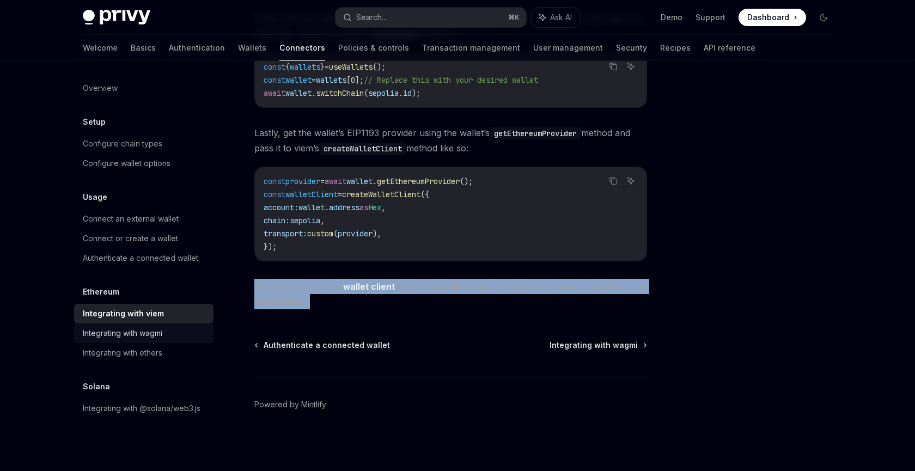
click at [125, 332] on div "Integrating with wagmi" at bounding box center [122, 333] width 79 height 13
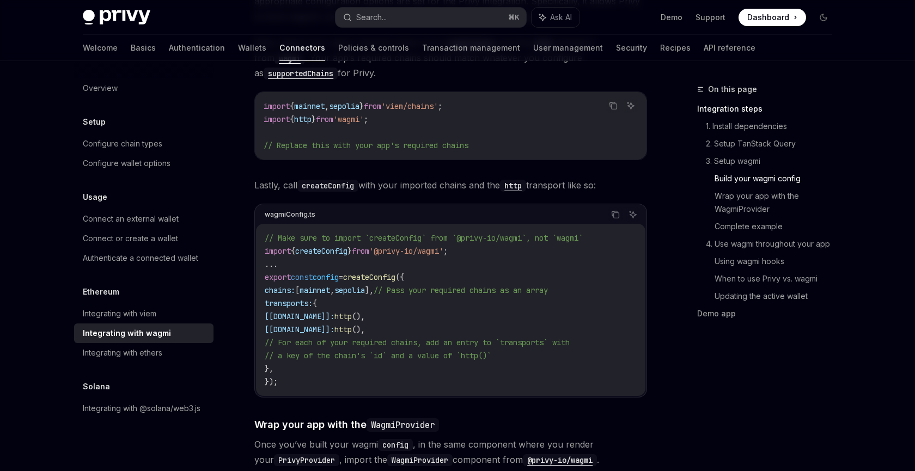
scroll to position [1148, 0]
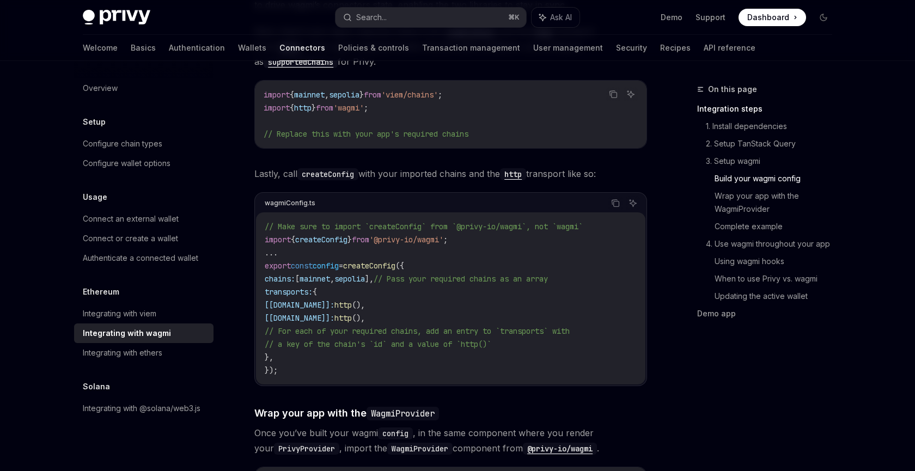
click at [329, 274] on span "mainnet" at bounding box center [314, 279] width 30 height 10
click at [365, 274] on span "sepolia" at bounding box center [349, 279] width 30 height 10
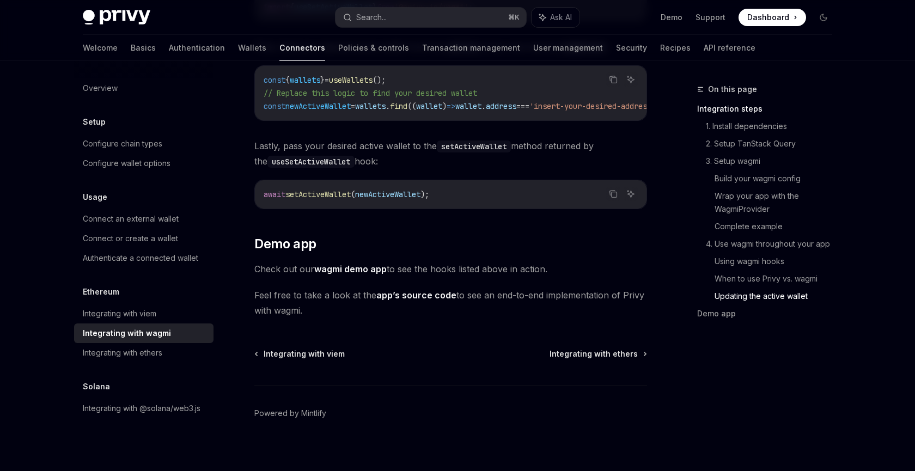
scroll to position [3133, 0]
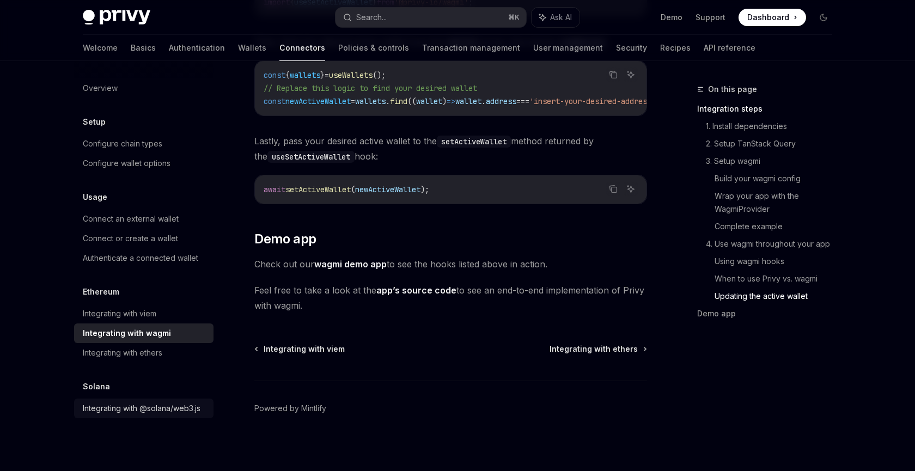
click at [154, 408] on div "Integrating with @solana/web3.js" at bounding box center [142, 408] width 118 height 13
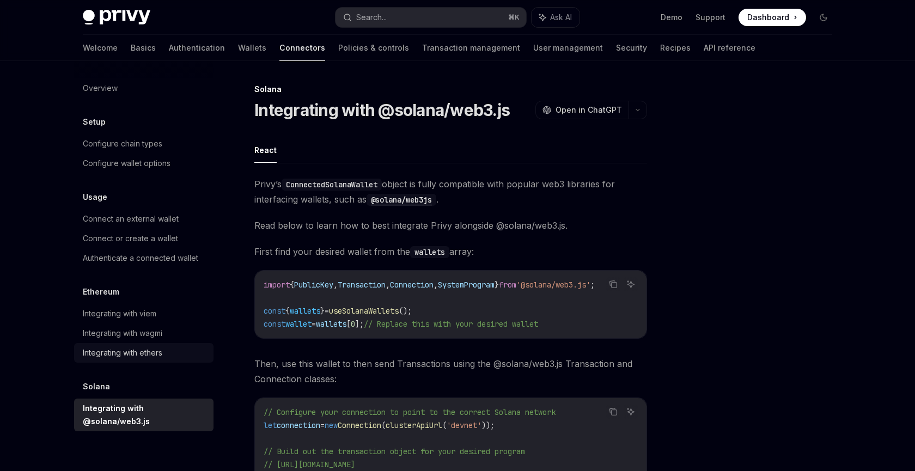
click at [136, 345] on link "Integrating with ethers" at bounding box center [143, 353] width 139 height 20
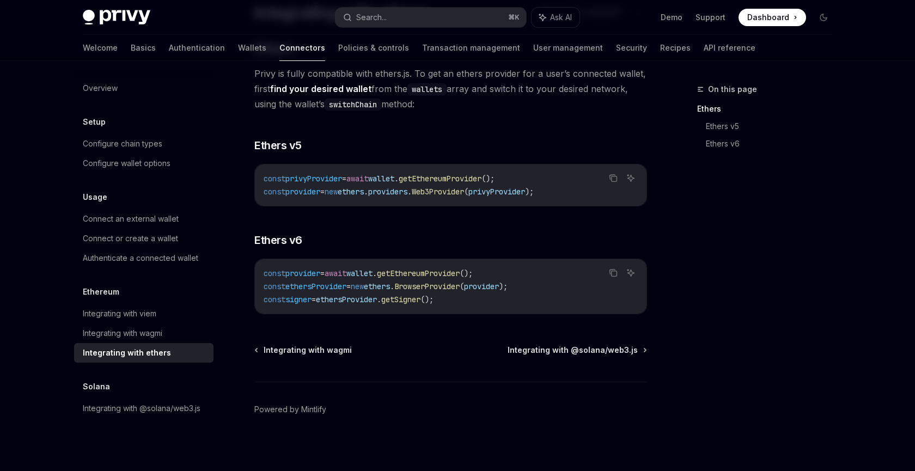
scroll to position [102, 0]
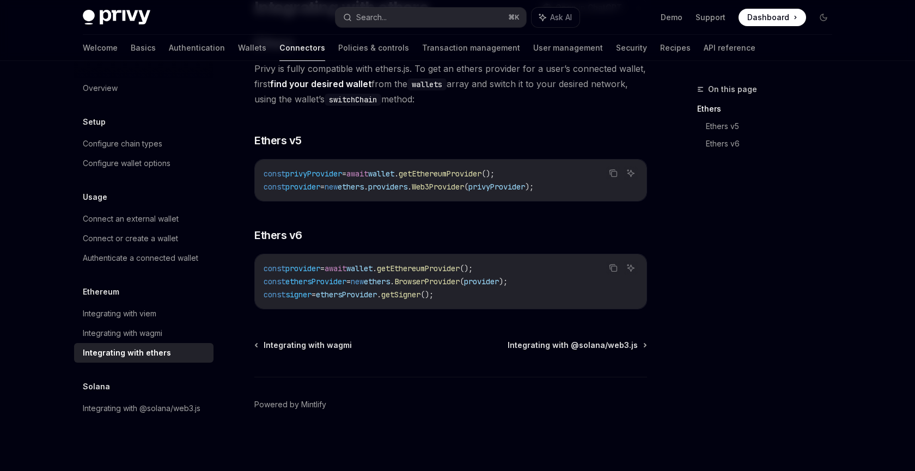
click at [441, 173] on span "getEthereumProvider" at bounding box center [440, 174] width 83 height 10
click at [407, 183] on span "providers" at bounding box center [387, 187] width 39 height 10
click at [302, 272] on span "provider" at bounding box center [302, 269] width 35 height 10
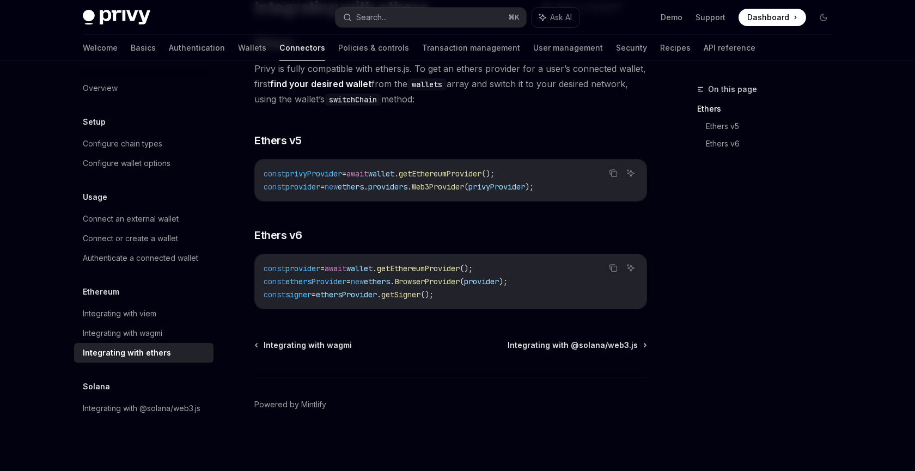
click at [302, 272] on span "provider" at bounding box center [302, 269] width 35 height 10
click at [369, 272] on span "wallet" at bounding box center [359, 269] width 26 height 10
click at [406, 187] on span "providers" at bounding box center [387, 187] width 39 height 10
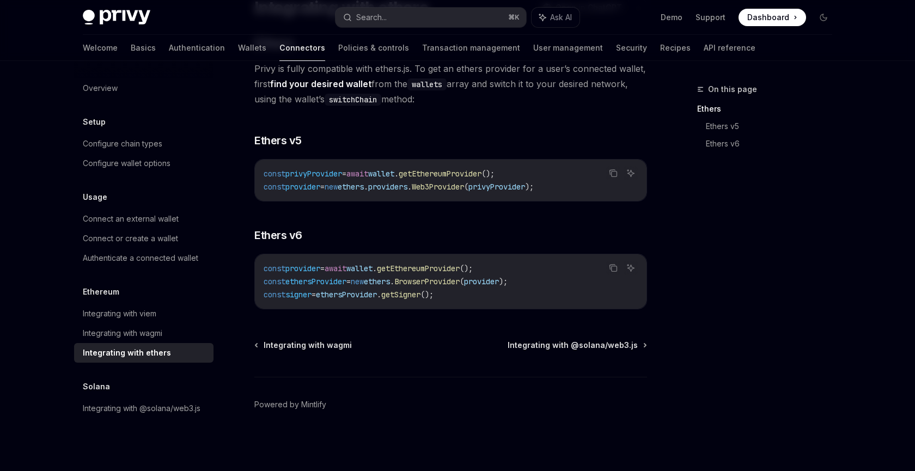
click at [364, 187] on span "ethers" at bounding box center [351, 187] width 26 height 10
click at [407, 187] on span "providers" at bounding box center [387, 187] width 39 height 10
click at [462, 187] on span "Web3Provider" at bounding box center [438, 187] width 52 height 10
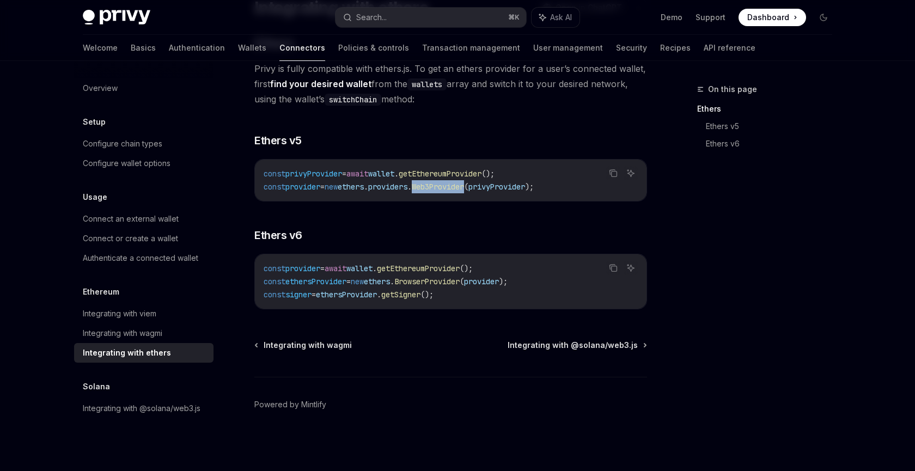
click at [462, 187] on span "Web3Provider" at bounding box center [438, 187] width 52 height 10
click at [368, 187] on span "." at bounding box center [366, 187] width 4 height 10
drag, startPoint x: 326, startPoint y: 187, endPoint x: 421, endPoint y: 187, distance: 95.3
click at [421, 187] on span "const provider = new ethers . providers . Web3Provider ( privyProvider );" at bounding box center [399, 187] width 270 height 10
click at [407, 187] on span "providers" at bounding box center [387, 187] width 39 height 10
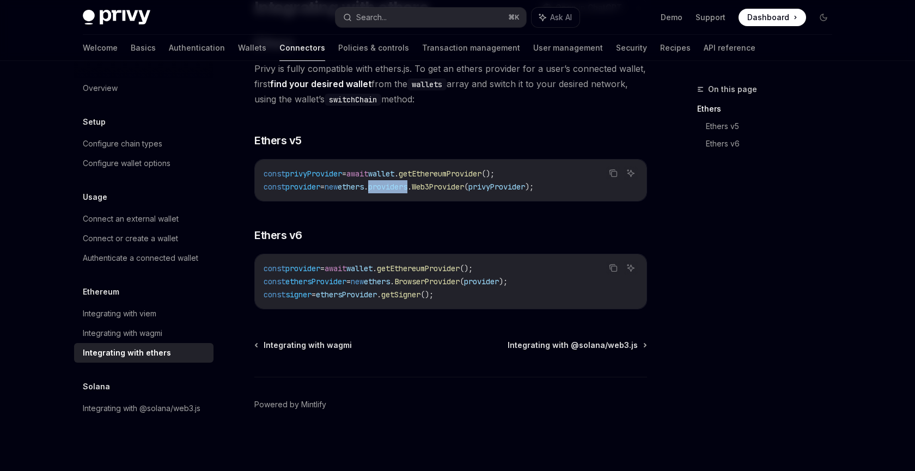
click at [407, 187] on span "providers" at bounding box center [387, 187] width 39 height 10
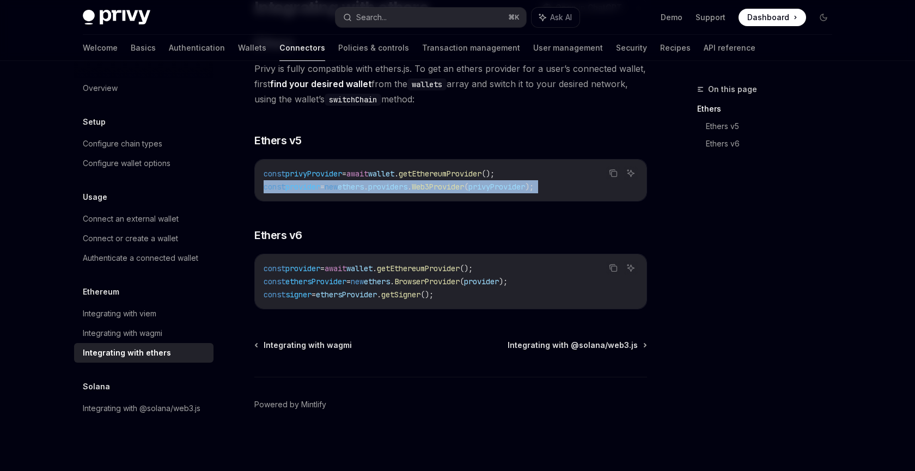
click at [407, 187] on span "providers" at bounding box center [387, 187] width 39 height 10
click at [338, 191] on span "new" at bounding box center [331, 187] width 13 height 10
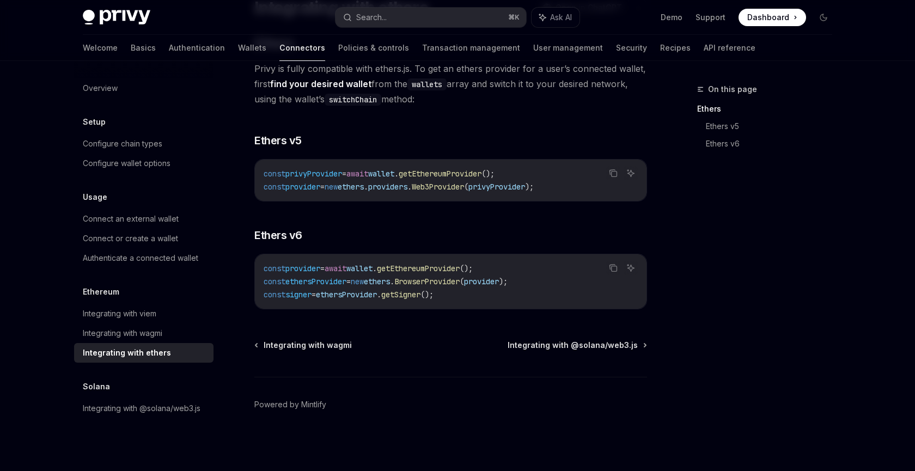
click at [309, 188] on span "provider" at bounding box center [302, 187] width 35 height 10
click at [437, 188] on span "Web3Provider" at bounding box center [438, 187] width 52 height 10
click at [468, 185] on span "(" at bounding box center [466, 187] width 4 height 10
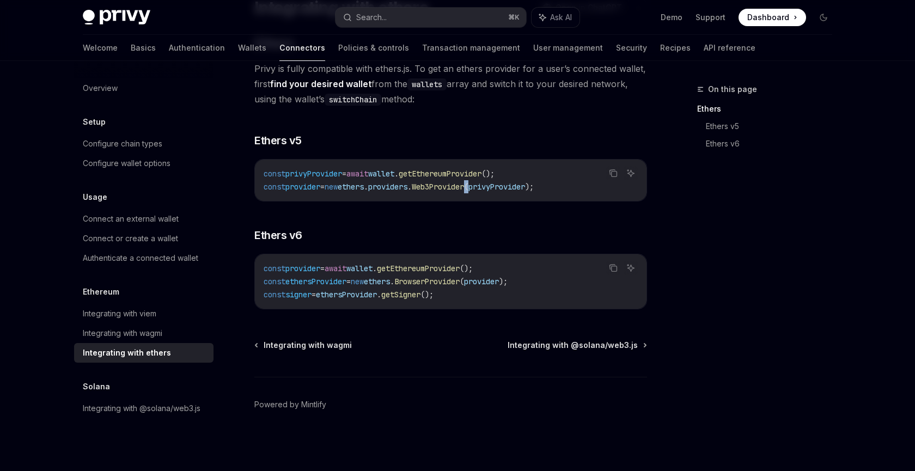
click at [468, 185] on span "(" at bounding box center [466, 187] width 4 height 10
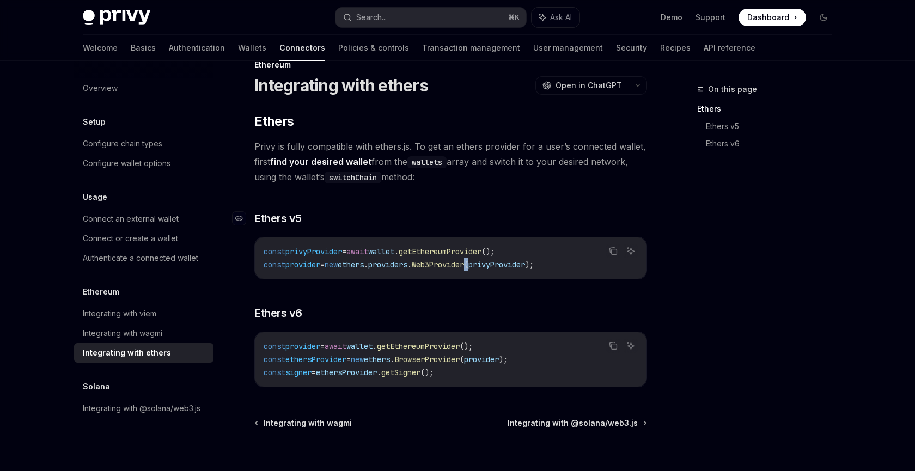
scroll to position [23, 0]
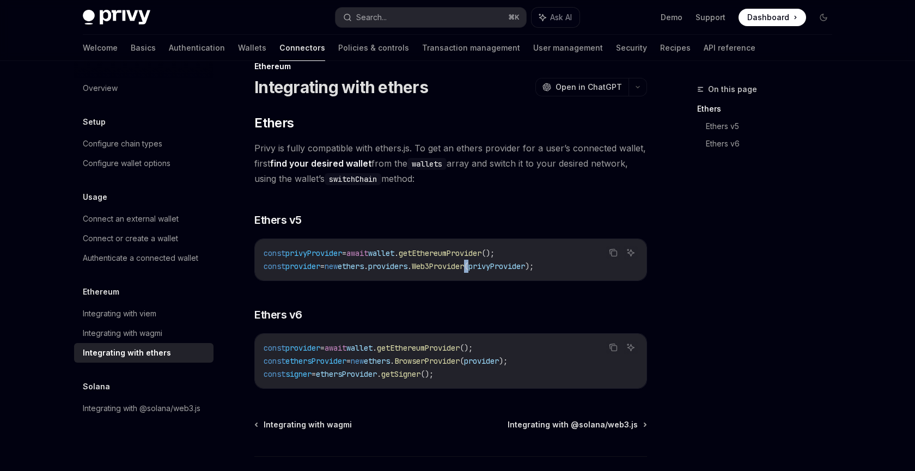
drag, startPoint x: 510, startPoint y: 146, endPoint x: 441, endPoint y: 180, distance: 76.5
click at [440, 179] on span "Privy is fully compatible with ethers.js. To get an ethers provider for a user’…" at bounding box center [450, 163] width 393 height 46
click at [438, 180] on span "Privy is fully compatible with ethers.js. To get an ethers provider for a user’…" at bounding box center [450, 163] width 393 height 46
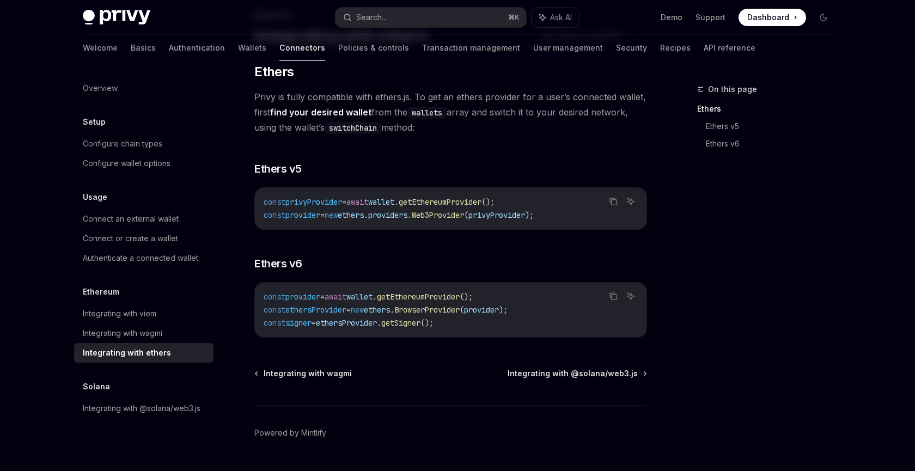
scroll to position [79, 0]
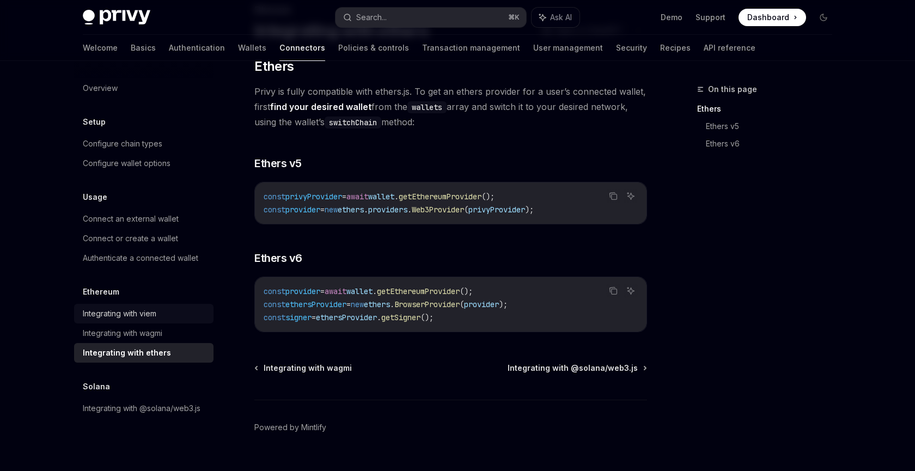
click at [112, 307] on link "Integrating with viem" at bounding box center [143, 314] width 139 height 20
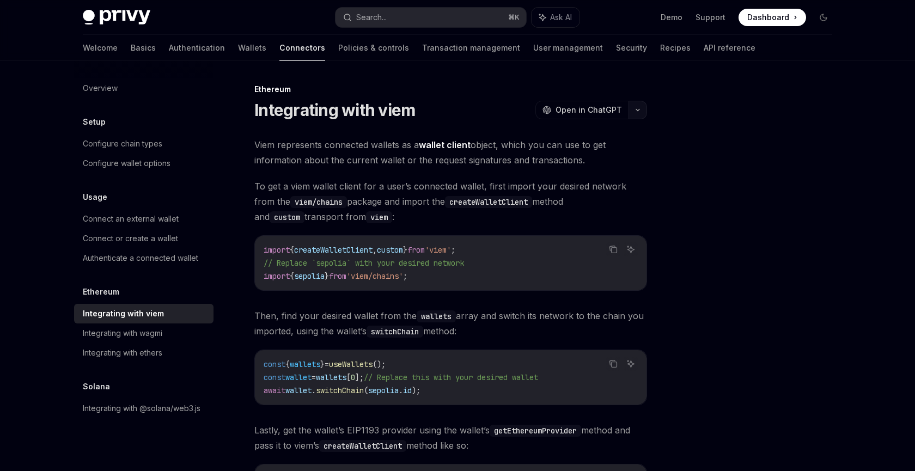
click at [638, 108] on icon "button" at bounding box center [637, 110] width 13 height 4
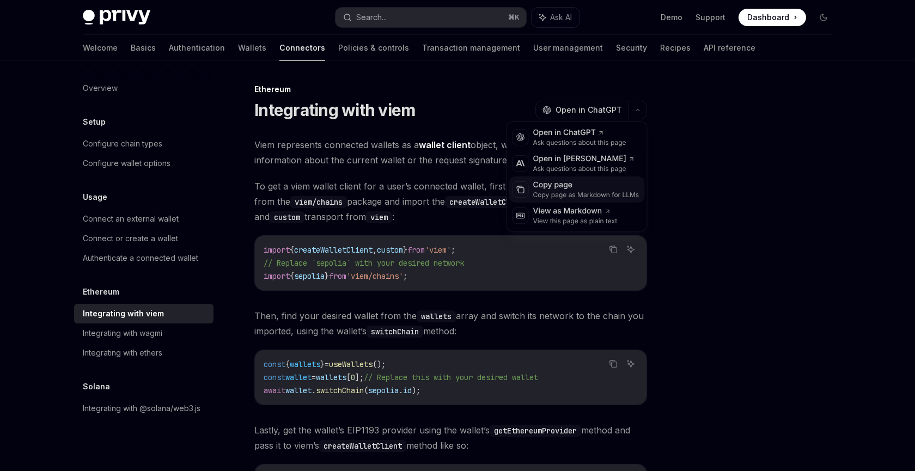
click at [531, 193] on div "Copy page Copy page as Markdown for LLMs" at bounding box center [586, 190] width 111 height 20
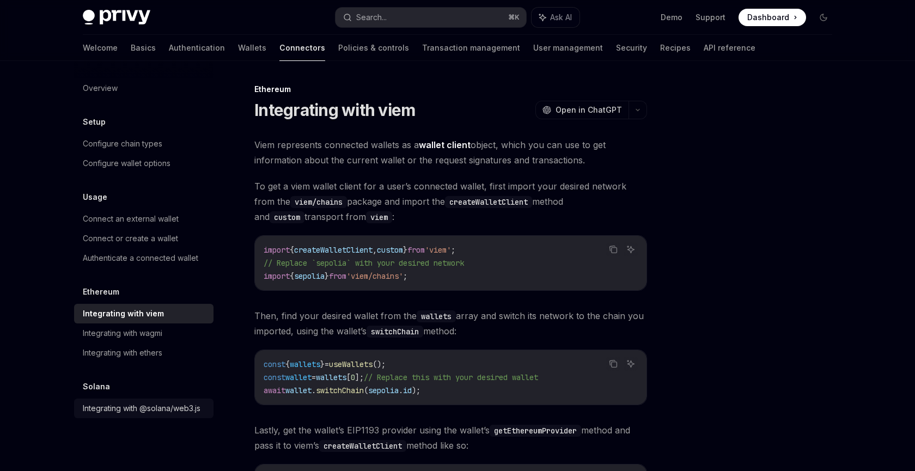
click at [154, 411] on div "Integrating with @solana/web3.js" at bounding box center [142, 408] width 118 height 13
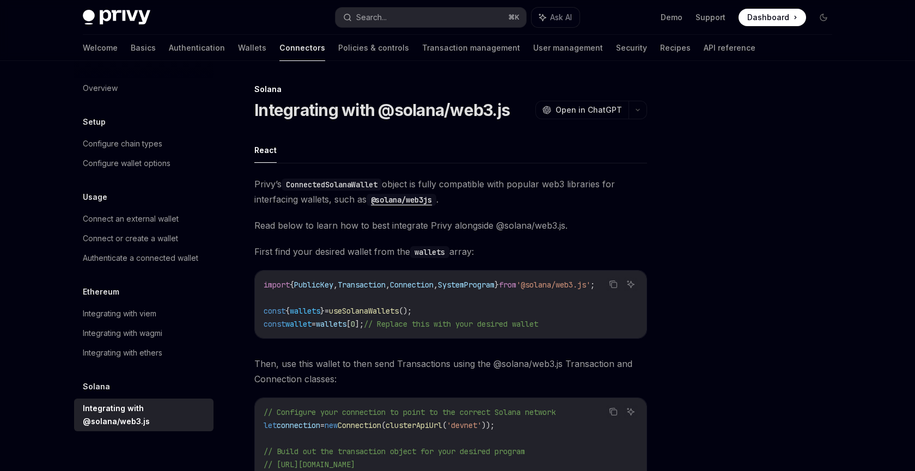
type textarea "*"
click at [623, 112] on button "OpenAI Open in ChatGPT" at bounding box center [581, 110] width 93 height 19
click at [638, 109] on icon "button" at bounding box center [637, 110] width 13 height 4
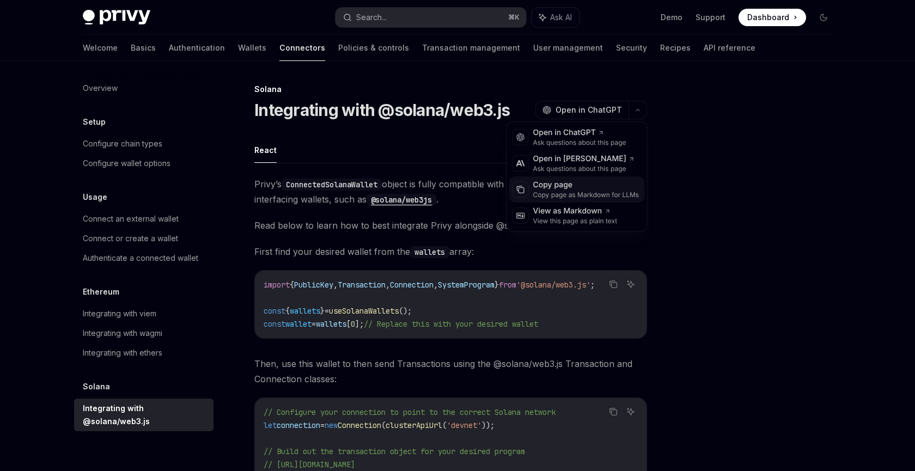
click at [551, 187] on div "Copy page" at bounding box center [586, 185] width 106 height 11
